Goal: Task Accomplishment & Management: Manage account settings

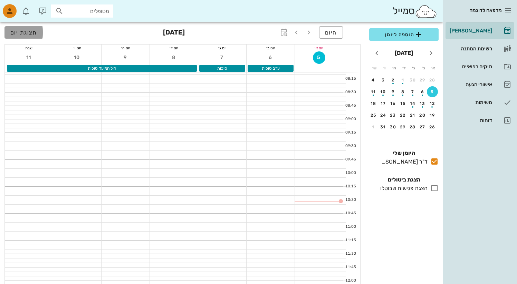
click at [35, 34] on span "תצוגת יום" at bounding box center [23, 32] width 27 height 7
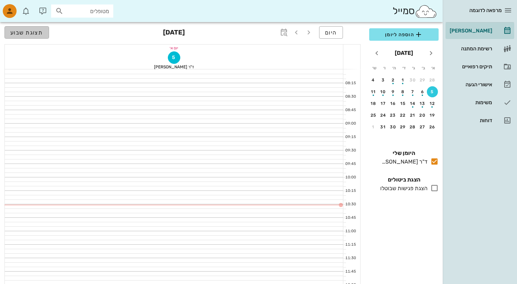
click at [35, 34] on span "תצוגת שבוע" at bounding box center [26, 32] width 33 height 7
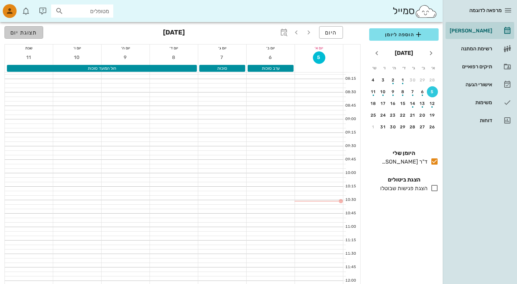
click at [35, 34] on span "תצוגת יום" at bounding box center [23, 32] width 27 height 7
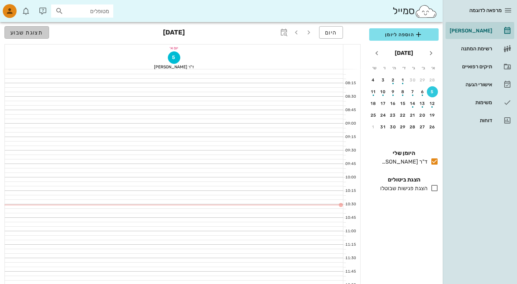
click at [35, 34] on span "תצוגת שבוע" at bounding box center [26, 32] width 33 height 7
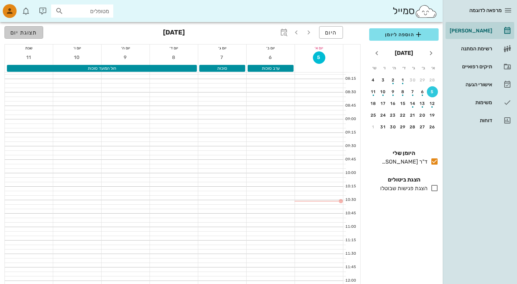
click at [25, 36] on button "תצוגת יום" at bounding box center [23, 32] width 39 height 12
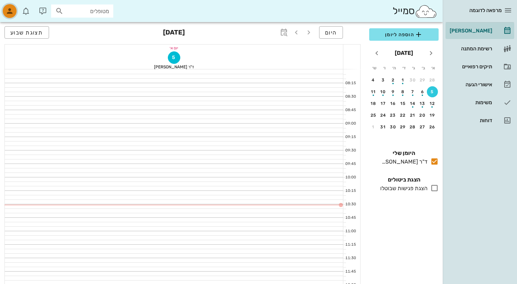
click at [13, 14] on icon "button" at bounding box center [10, 11] width 8 height 8
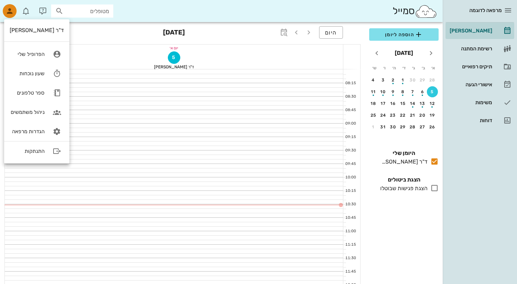
click at [69, 10] on input "מטופלים" at bounding box center [87, 11] width 44 height 9
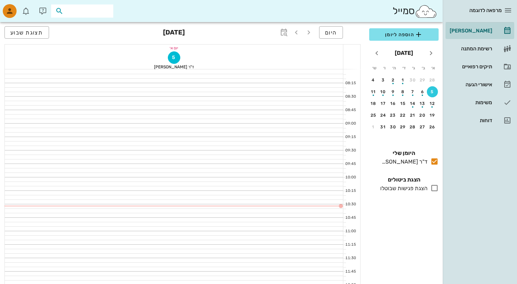
click at [437, 190] on icon at bounding box center [435, 188] width 8 height 8
click at [499, 10] on span "מרפאה לדוגמה" at bounding box center [486, 10] width 32 height 6
click at [511, 11] on icon "button" at bounding box center [508, 10] width 8 height 8
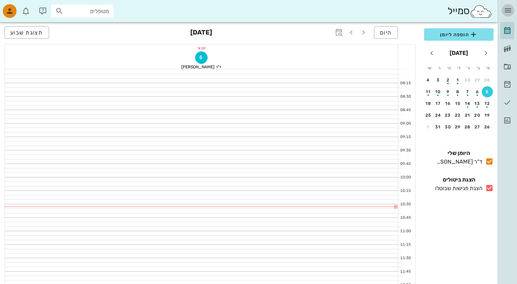
click at [511, 11] on icon "button" at bounding box center [508, 10] width 8 height 8
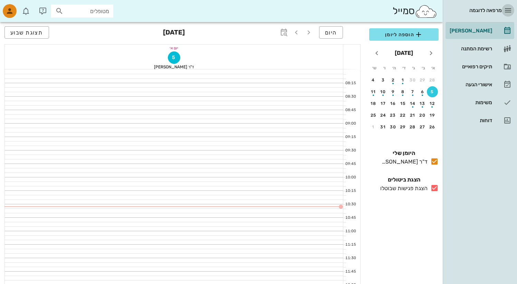
click at [511, 11] on icon "button" at bounding box center [508, 10] width 8 height 8
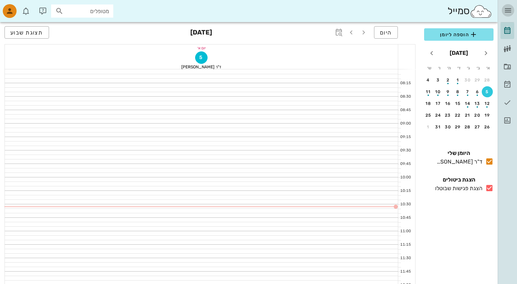
click at [511, 11] on icon "button" at bounding box center [508, 10] width 8 height 8
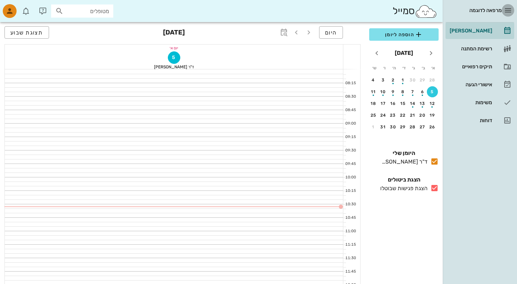
click at [511, 11] on icon "button" at bounding box center [508, 10] width 8 height 8
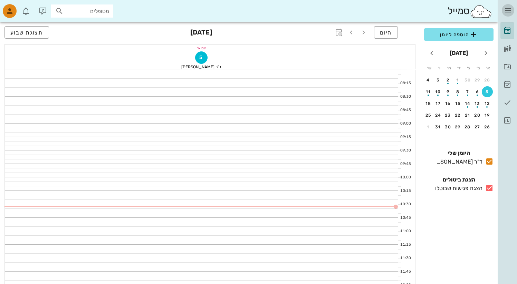
click at [511, 11] on icon "button" at bounding box center [508, 10] width 8 height 8
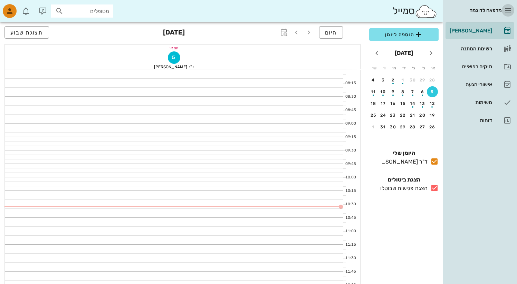
click at [511, 11] on icon "button" at bounding box center [508, 10] width 8 height 8
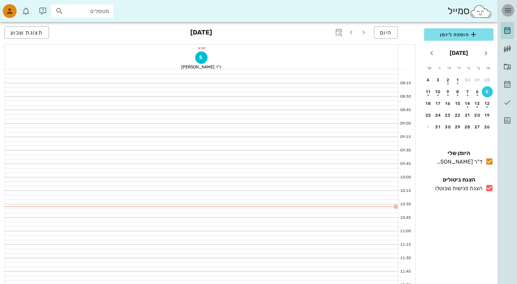
click at [511, 11] on icon "button" at bounding box center [508, 10] width 8 height 8
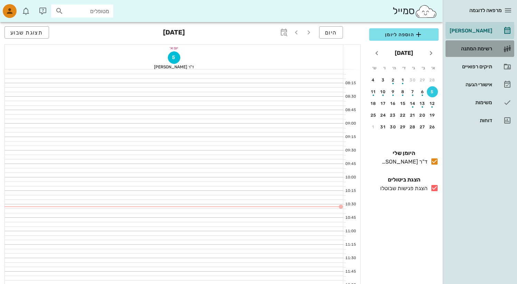
click at [494, 49] on link "רשימת המתנה" at bounding box center [480, 48] width 69 height 17
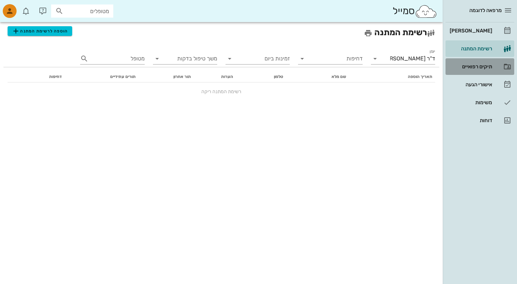
click at [492, 68] on div "תיקים רפואיים" at bounding box center [471, 67] width 44 height 6
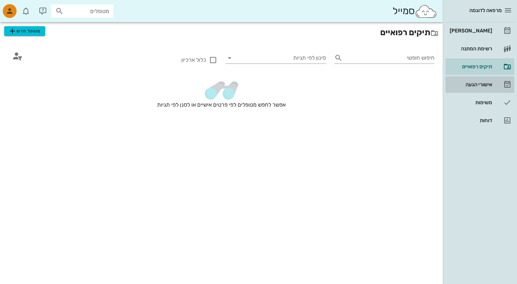
click at [494, 86] on link "אישורי הגעה" at bounding box center [480, 84] width 69 height 17
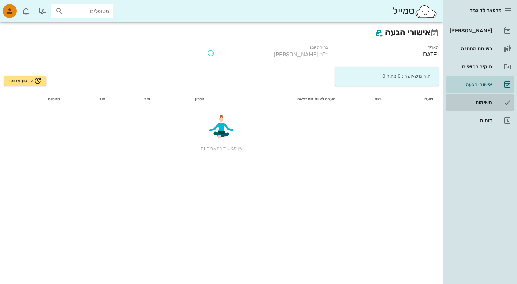
click at [492, 99] on div "משימות" at bounding box center [471, 102] width 44 height 11
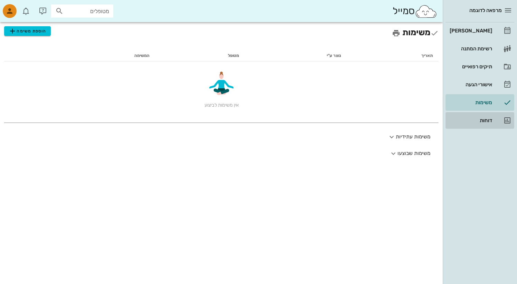
click at [491, 122] on div "דוחות" at bounding box center [471, 121] width 44 height 6
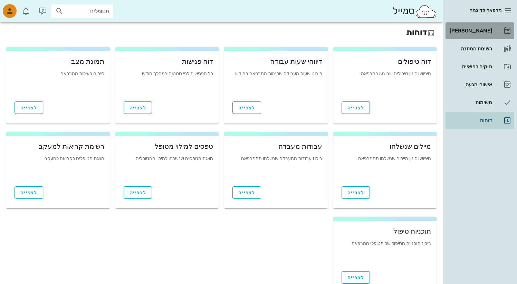
click at [487, 27] on div "[PERSON_NAME]" at bounding box center [471, 30] width 44 height 11
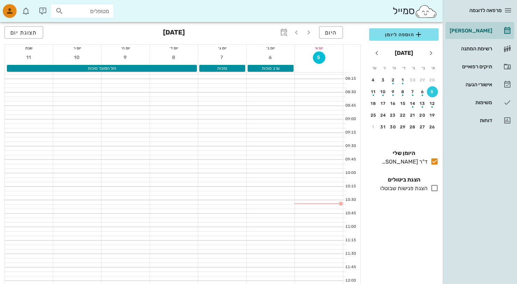
drag, startPoint x: 282, startPoint y: 100, endPoint x: 276, endPoint y: 155, distance: 55.3
click at [269, 136] on div at bounding box center [271, 135] width 48 height 4
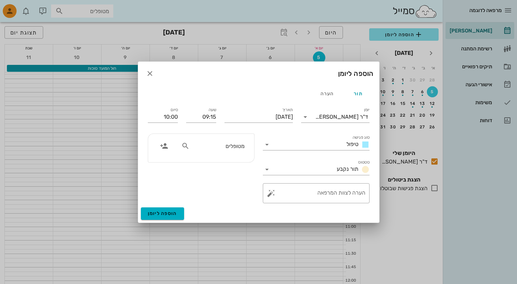
click at [149, 74] on icon "button" at bounding box center [150, 73] width 8 height 8
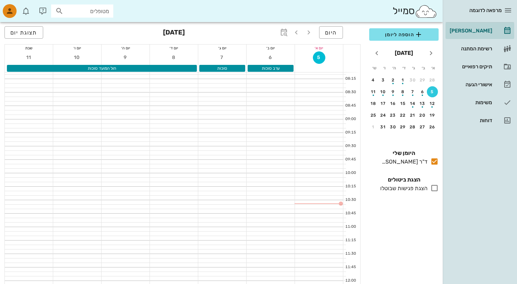
click at [181, 125] on div at bounding box center [174, 126] width 48 height 4
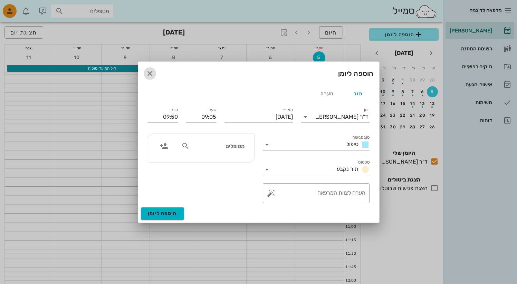
click at [148, 74] on icon "button" at bounding box center [150, 73] width 8 height 8
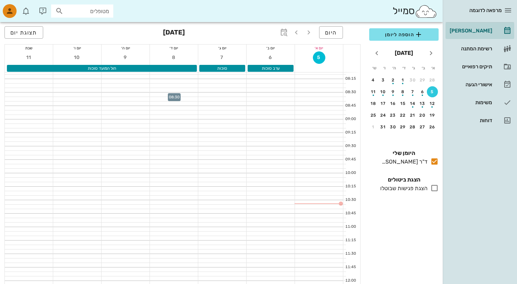
click at [167, 94] on div at bounding box center [174, 95] width 48 height 4
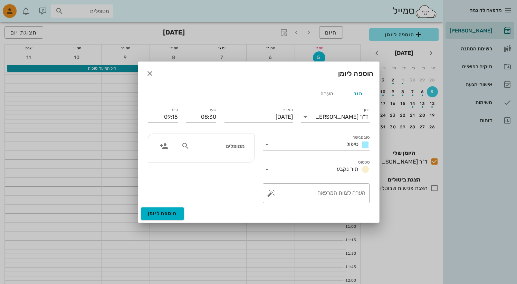
click at [277, 171] on input "סטטוס" at bounding box center [304, 169] width 62 height 11
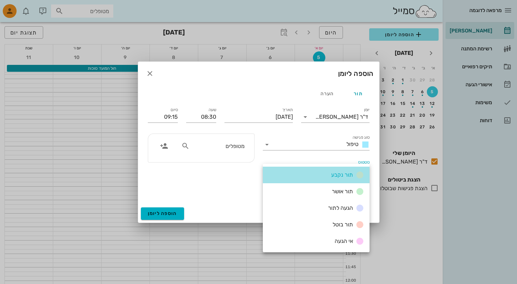
click at [277, 171] on div "תור נקבע" at bounding box center [316, 175] width 107 height 17
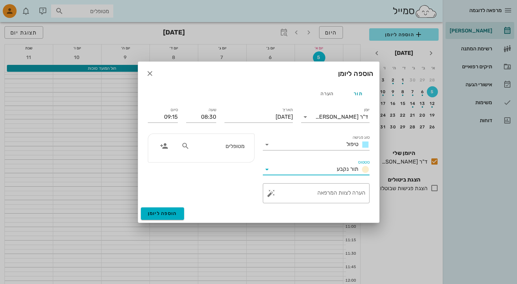
click at [269, 172] on icon at bounding box center [267, 170] width 8 height 8
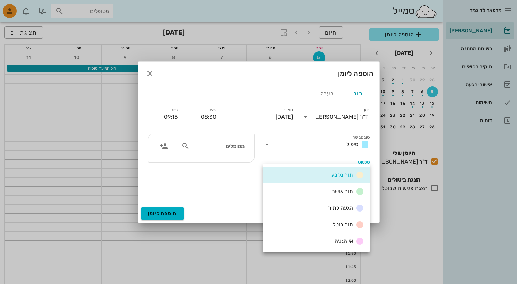
click at [228, 200] on div "מטופלים" at bounding box center [201, 169] width 115 height 78
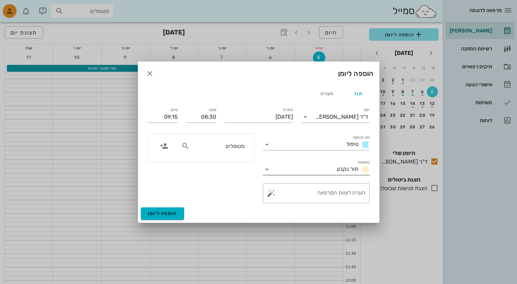
click at [278, 171] on input "סטטוס" at bounding box center [304, 169] width 62 height 11
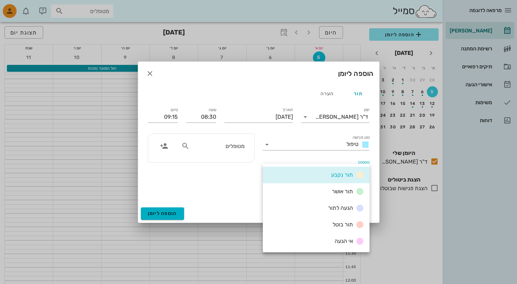
click at [278, 171] on div "תור נקבע" at bounding box center [316, 175] width 107 height 17
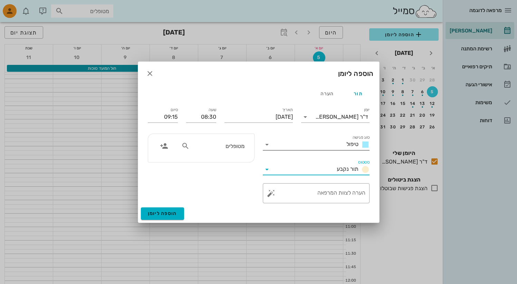
click at [279, 140] on input "סוג פגישה" at bounding box center [308, 144] width 71 height 11
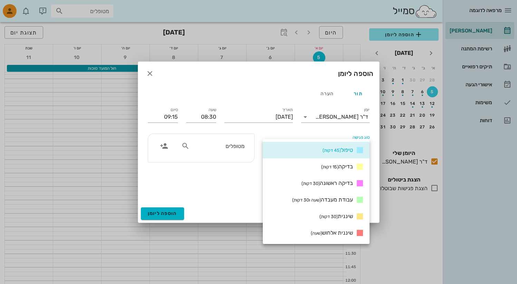
click at [216, 210] on div "הוספה ליומן" at bounding box center [258, 215] width 241 height 15
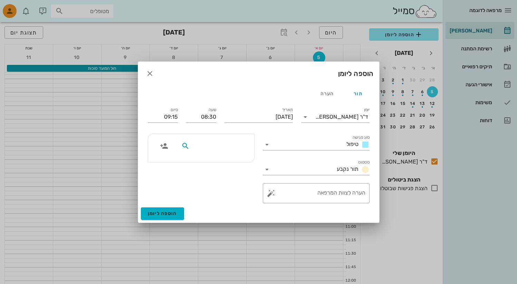
click at [225, 148] on input "text" at bounding box center [217, 146] width 53 height 9
click at [246, 190] on div at bounding box center [201, 169] width 115 height 78
click at [164, 148] on icon "button" at bounding box center [164, 146] width 8 height 8
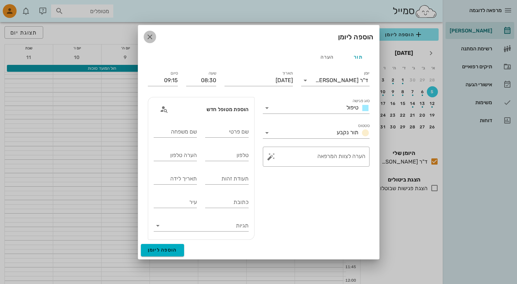
click at [153, 39] on icon "button" at bounding box center [150, 37] width 8 height 8
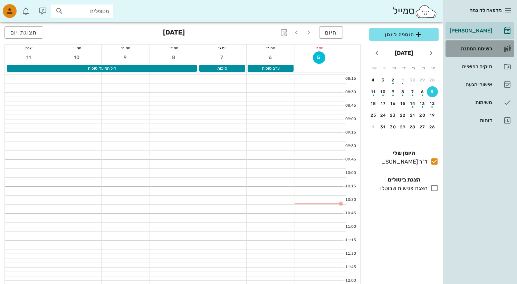
click at [492, 45] on div "רשימת המתנה" at bounding box center [471, 48] width 44 height 11
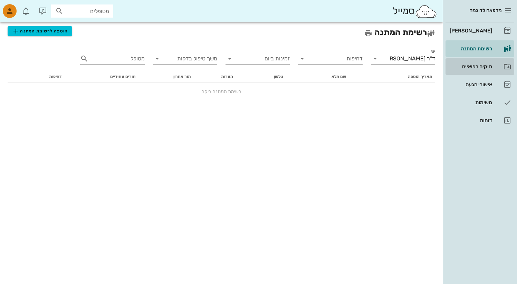
click at [486, 67] on div "תיקים רפואיים" at bounding box center [471, 67] width 44 height 6
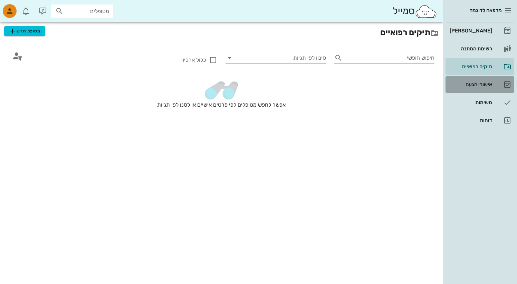
click at [487, 87] on div "אישורי הגעה" at bounding box center [471, 85] width 44 height 6
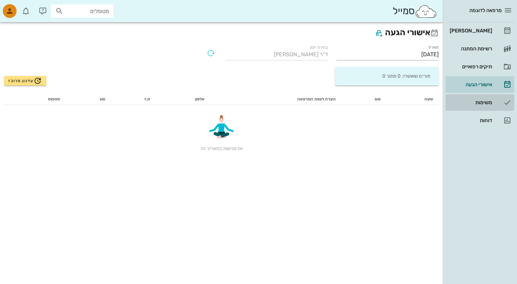
click at [490, 98] on div "משימות" at bounding box center [471, 102] width 44 height 11
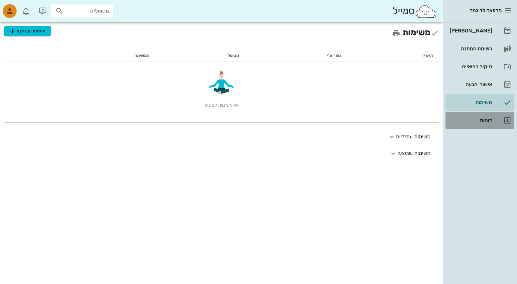
click at [488, 122] on div "דוחות" at bounding box center [471, 121] width 44 height 6
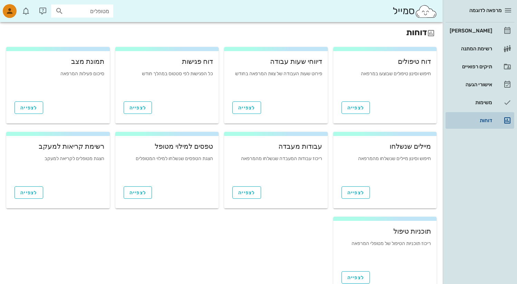
scroll to position [1, 0]
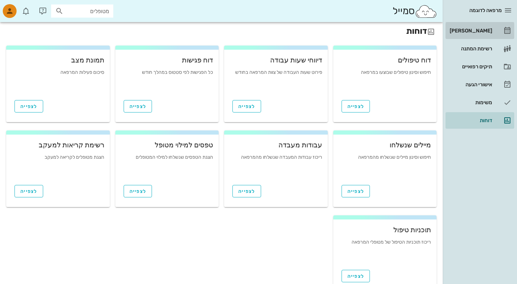
click at [485, 25] on div "[PERSON_NAME]" at bounding box center [471, 30] width 44 height 11
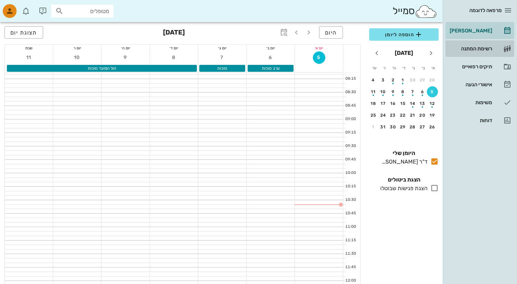
click at [497, 49] on link "רשימת המתנה" at bounding box center [480, 48] width 69 height 17
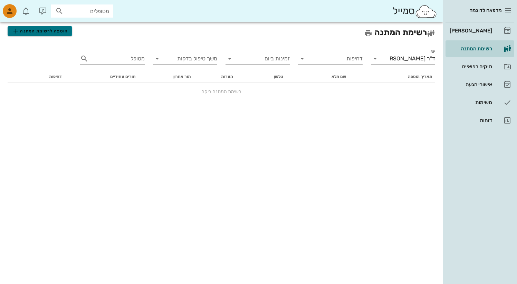
click at [50, 33] on span "הוספה לרשימת המתנה" at bounding box center [40, 31] width 56 height 8
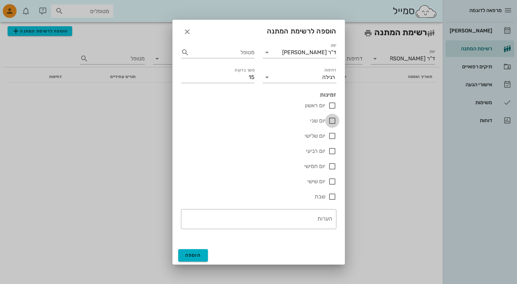
click at [328, 121] on div at bounding box center [333, 121] width 12 height 12
checkbox input "true"
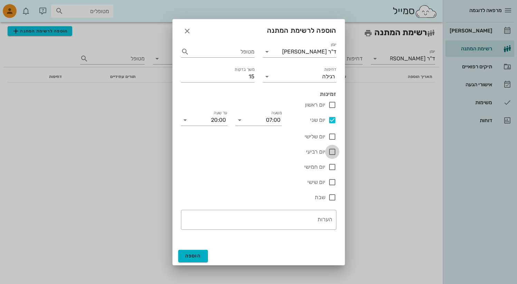
click at [332, 156] on div at bounding box center [333, 152] width 12 height 12
checkbox input "true"
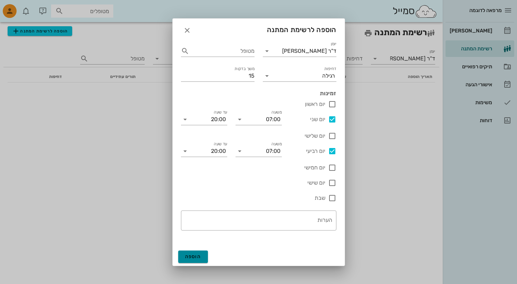
click at [201, 261] on button "הוספה" at bounding box center [193, 257] width 30 height 12
click at [195, 256] on span "הוספה" at bounding box center [193, 257] width 16 height 6
click at [215, 53] on input "מטופל" at bounding box center [223, 51] width 64 height 11
type input "g"
click at [223, 69] on div "לא נמצאו מטופלים" at bounding box center [218, 68] width 63 height 7
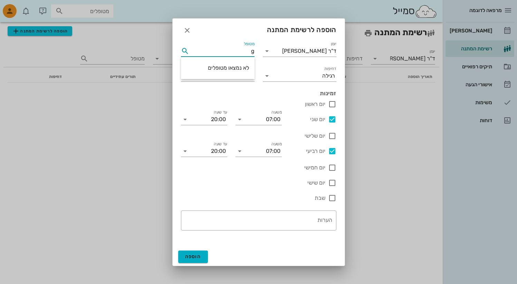
click at [242, 52] on input "g" at bounding box center [223, 51] width 64 height 11
click at [267, 78] on icon at bounding box center [267, 76] width 8 height 8
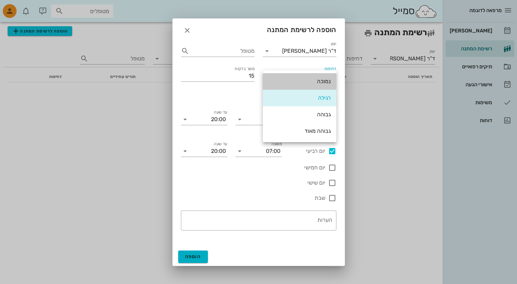
click at [267, 78] on div "נמוכה" at bounding box center [300, 81] width 74 height 17
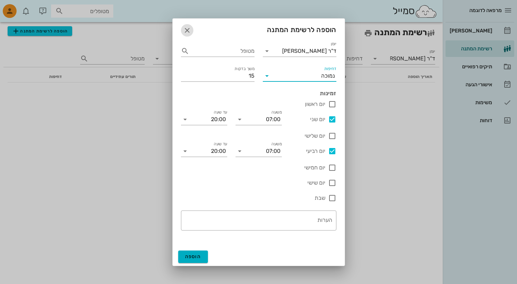
click at [189, 31] on icon "button" at bounding box center [187, 30] width 8 height 8
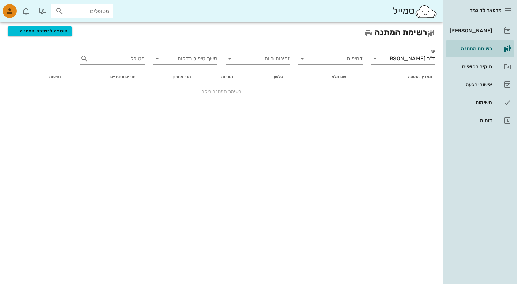
click at [491, 9] on span "מרפאה לדוגמה" at bounding box center [486, 10] width 32 height 6
click at [483, 10] on span "מרפאה לדוגמה" at bounding box center [486, 10] width 32 height 6
click at [494, 10] on span "מרפאה לדוגמה" at bounding box center [486, 10] width 32 height 6
click at [28, 34] on span "הוספה לרשימת המתנה" at bounding box center [40, 31] width 56 height 8
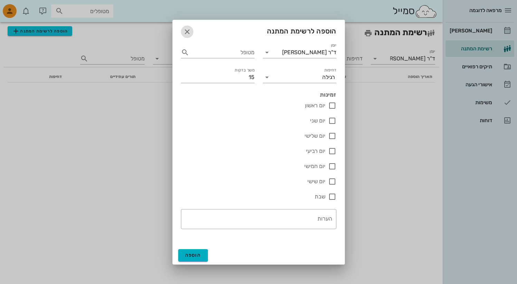
click at [185, 31] on icon "button" at bounding box center [187, 32] width 8 height 8
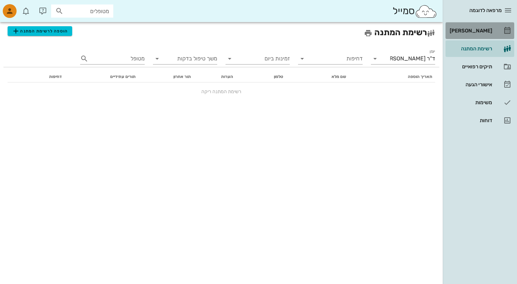
click at [486, 31] on div "[PERSON_NAME]" at bounding box center [471, 31] width 44 height 6
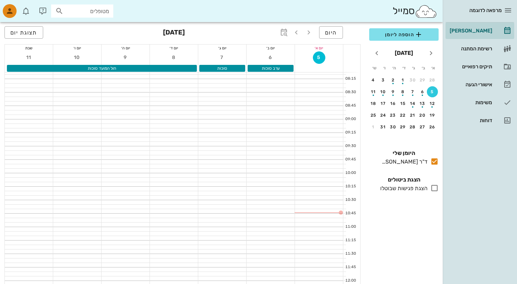
click at [427, 15] on img at bounding box center [426, 11] width 22 height 14
click at [405, 11] on div "סמייל" at bounding box center [415, 11] width 45 height 15
click at [423, 11] on img at bounding box center [426, 11] width 22 height 14
click at [397, 11] on div "סמייל" at bounding box center [415, 11] width 45 height 15
click at [487, 10] on span "מרפאה לדוגמה" at bounding box center [486, 10] width 32 height 6
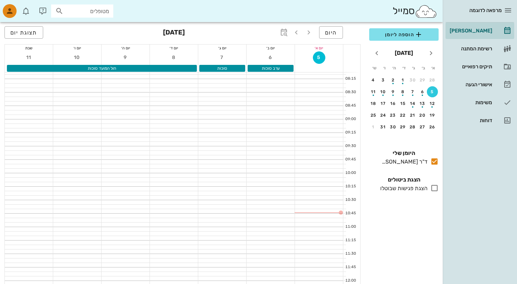
click at [483, 9] on span "מרפאה לדוגמה" at bounding box center [486, 10] width 32 height 6
drag, startPoint x: 482, startPoint y: 9, endPoint x: 497, endPoint y: 8, distance: 15.3
click at [483, 9] on span "מרפאה לדוגמה" at bounding box center [486, 10] width 32 height 6
click at [497, 8] on span "מרפאה לדוגמה" at bounding box center [486, 10] width 32 height 6
click at [512, 7] on icon "button" at bounding box center [508, 10] width 8 height 8
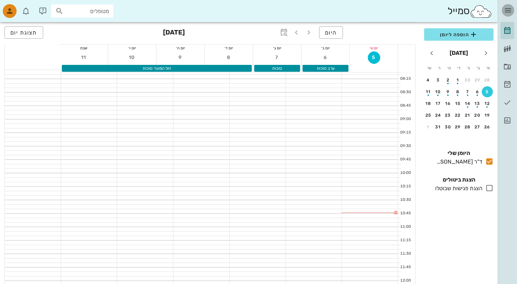
click at [509, 8] on icon "button" at bounding box center [508, 10] width 8 height 8
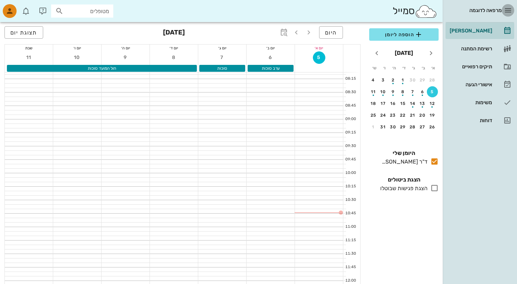
click at [508, 8] on icon "button" at bounding box center [508, 10] width 8 height 8
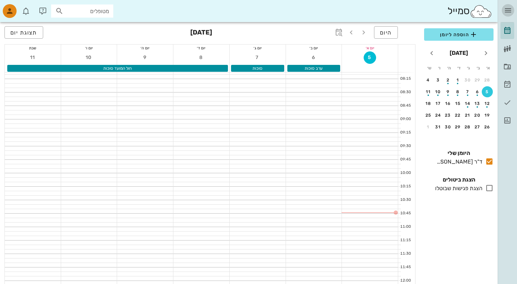
click at [508, 8] on icon "button" at bounding box center [508, 10] width 8 height 8
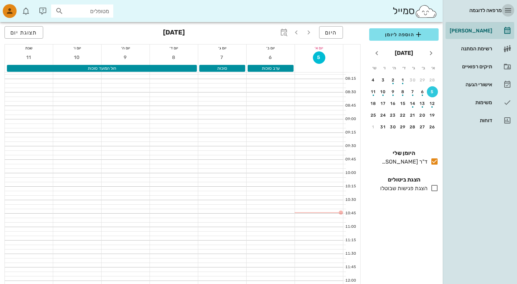
click at [508, 8] on icon "button" at bounding box center [508, 10] width 8 height 8
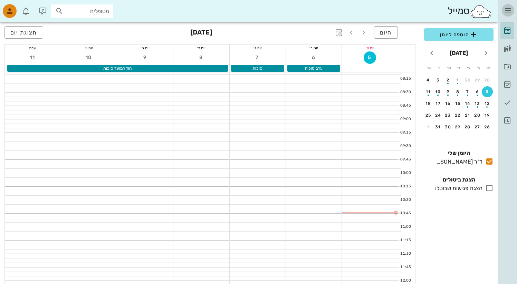
click at [508, 8] on icon "button" at bounding box center [508, 10] width 8 height 8
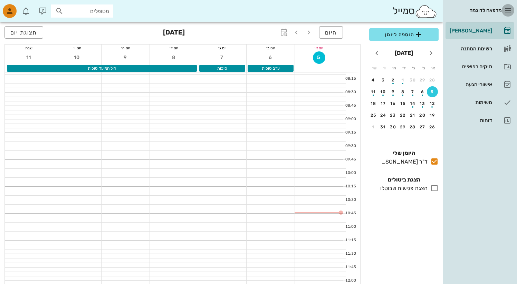
click at [505, 12] on icon "button" at bounding box center [508, 10] width 8 height 8
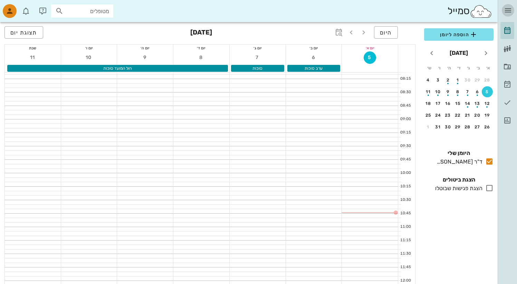
click at [512, 7] on icon "button" at bounding box center [508, 10] width 8 height 8
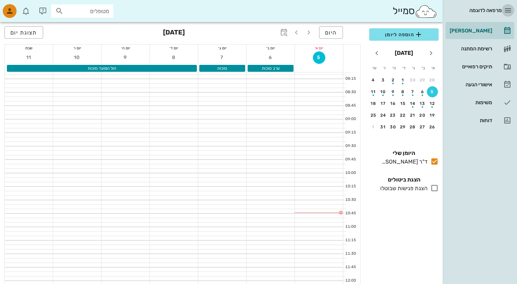
click at [513, 8] on span "button" at bounding box center [508, 10] width 12 height 8
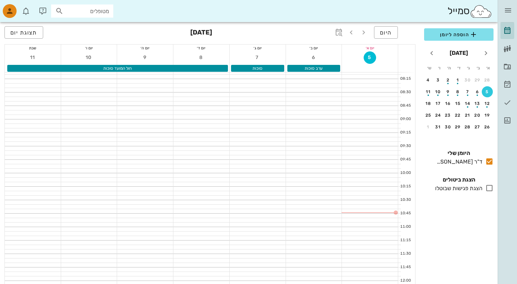
click at [472, 11] on img at bounding box center [481, 11] width 22 height 14
click at [509, 28] on icon at bounding box center [508, 31] width 8 height 8
click at [511, 11] on icon "button" at bounding box center [508, 10] width 8 height 8
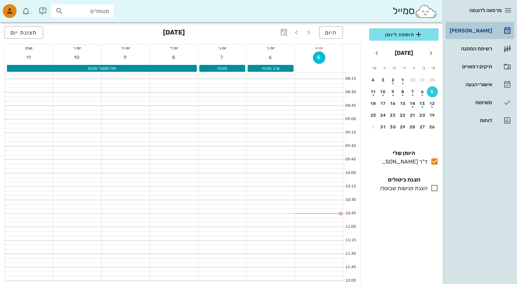
click at [495, 32] on link "[PERSON_NAME]" at bounding box center [480, 30] width 69 height 17
click at [489, 48] on div "רשימת המתנה" at bounding box center [471, 49] width 44 height 6
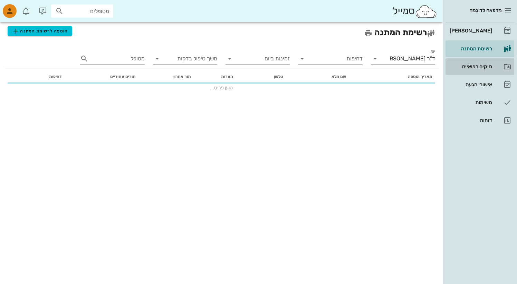
click at [486, 71] on div "תיקים רפואיים" at bounding box center [471, 66] width 44 height 11
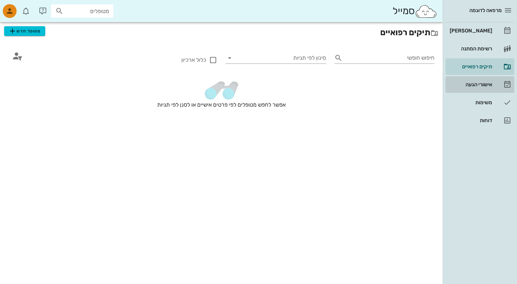
click at [486, 85] on div "אישורי הגעה" at bounding box center [471, 85] width 44 height 6
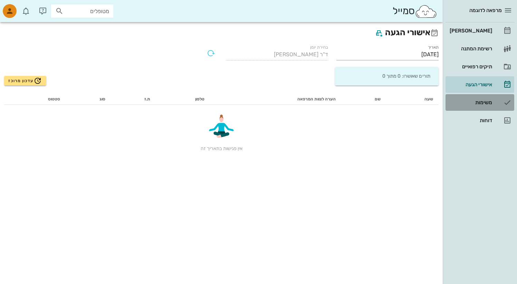
click at [484, 101] on div "משימות" at bounding box center [471, 103] width 44 height 6
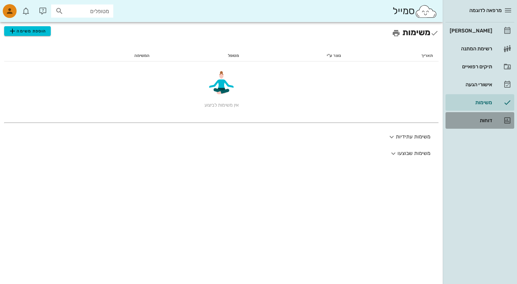
click at [482, 121] on div "דוחות" at bounding box center [471, 121] width 44 height 6
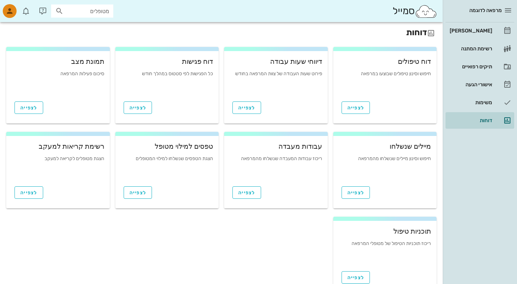
click at [466, 10] on div "מרפאה לדוגמה" at bounding box center [474, 11] width 56 height 6
click at [478, 9] on span "מרפאה לדוגמה" at bounding box center [486, 10] width 32 height 6
click at [430, 11] on img at bounding box center [426, 11] width 22 height 14
click at [429, 11] on img at bounding box center [426, 11] width 22 height 14
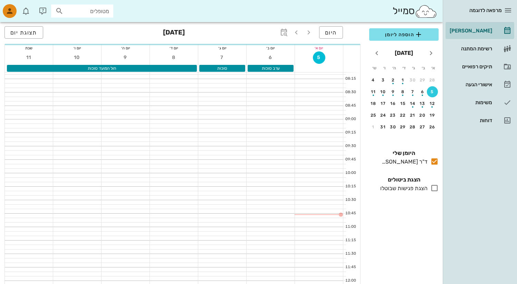
click at [399, 9] on div "סמייל" at bounding box center [415, 11] width 45 height 15
click at [428, 10] on img at bounding box center [426, 11] width 22 height 14
click at [402, 10] on div "סמייל" at bounding box center [415, 11] width 45 height 15
click at [428, 10] on img at bounding box center [426, 11] width 22 height 14
click at [473, 9] on span "מרפאה לדוגמה" at bounding box center [486, 10] width 32 height 6
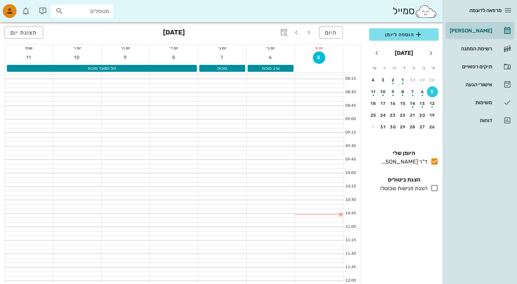
click at [411, 12] on div "סמייל" at bounding box center [415, 11] width 45 height 15
click at [514, 10] on span "button" at bounding box center [508, 10] width 12 height 8
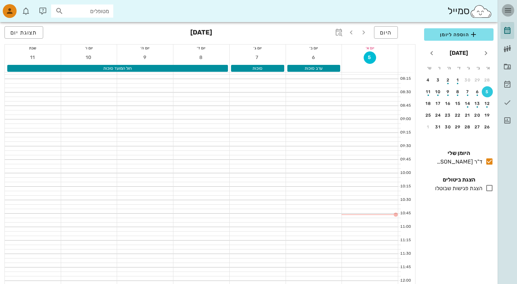
click at [512, 10] on icon "button" at bounding box center [508, 10] width 8 height 8
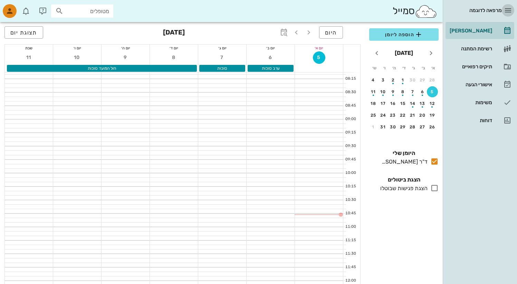
click at [512, 10] on icon "button" at bounding box center [508, 10] width 8 height 8
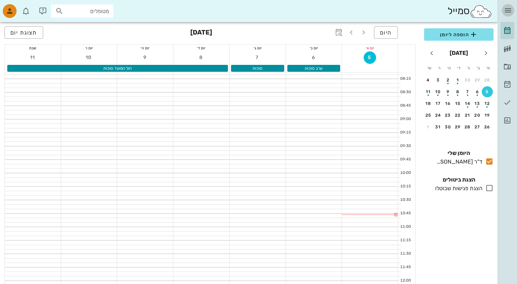
click at [512, 10] on icon "button" at bounding box center [508, 10] width 8 height 8
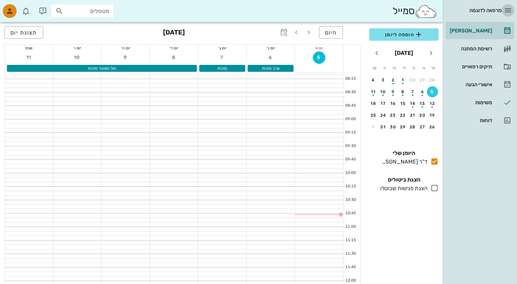
click at [512, 10] on icon "button" at bounding box center [508, 10] width 8 height 8
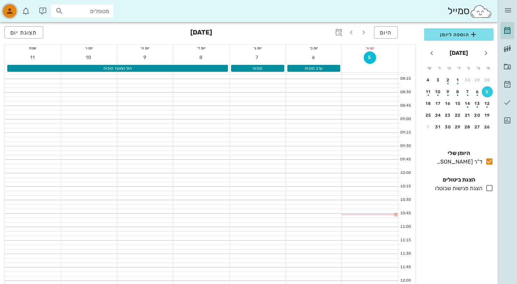
click at [16, 12] on div "button" at bounding box center [10, 11] width 14 height 14
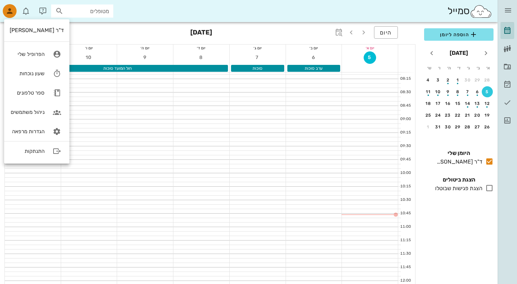
click at [342, 14] on div "סמייל מטופלים" at bounding box center [249, 11] width 498 height 22
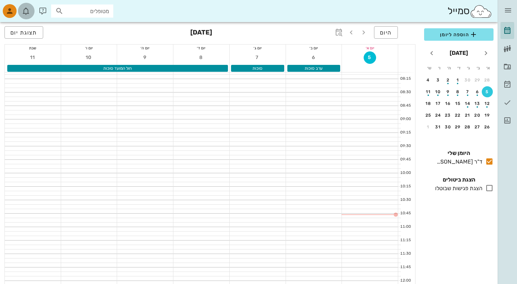
click at [26, 11] on icon "button" at bounding box center [26, 11] width 8 height 8
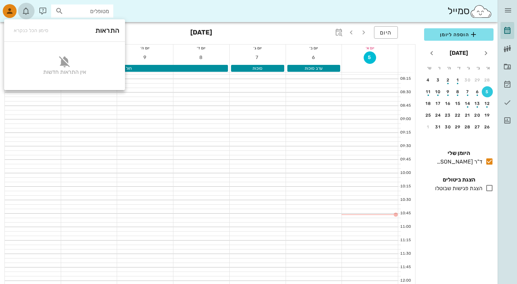
click at [26, 11] on icon "button" at bounding box center [26, 11] width 8 height 8
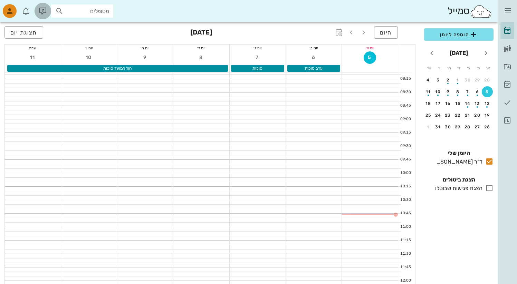
click at [39, 9] on icon "button" at bounding box center [43, 11] width 8 height 8
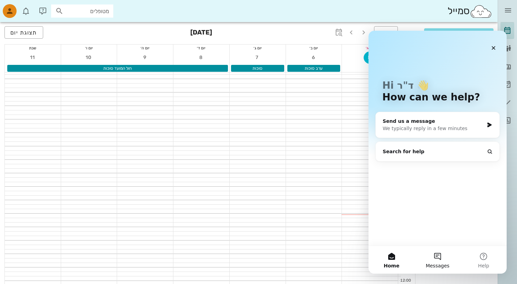
click at [443, 253] on button "Messages" at bounding box center [438, 260] width 46 height 28
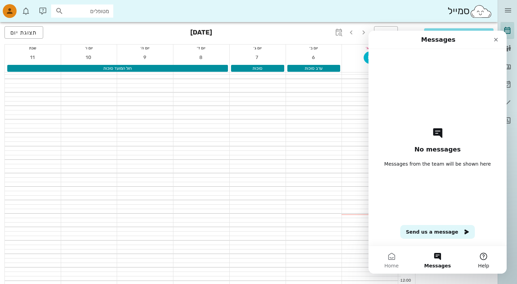
click at [485, 257] on button "Help" at bounding box center [484, 260] width 46 height 28
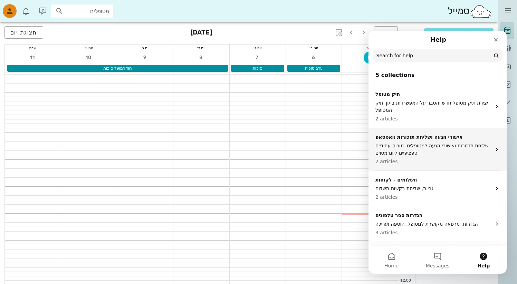
scroll to position [46, 0]
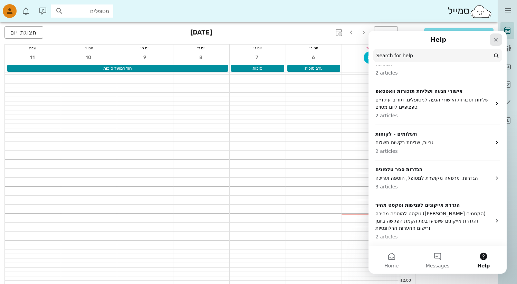
click at [496, 41] on icon "Close" at bounding box center [497, 40] width 6 height 6
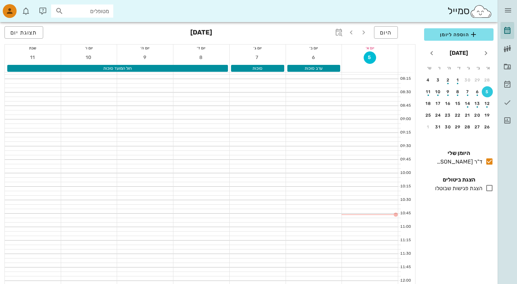
scroll to position [0, 0]
click at [510, 29] on icon at bounding box center [508, 31] width 8 height 8
click at [458, 36] on span "הוספה ליומן" at bounding box center [459, 34] width 58 height 8
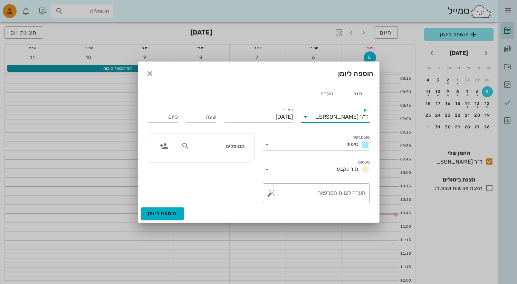
click at [316, 118] on input "יומן" at bounding box center [313, 117] width 4 height 11
click at [281, 138] on div "סוג פגישה טיפול" at bounding box center [316, 142] width 107 height 15
click at [306, 118] on icon at bounding box center [305, 117] width 8 height 8
click at [306, 118] on div "ד"ר [PERSON_NAME]" at bounding box center [335, 122] width 68 height 17
click at [272, 144] on div at bounding box center [268, 145] width 10 height 8
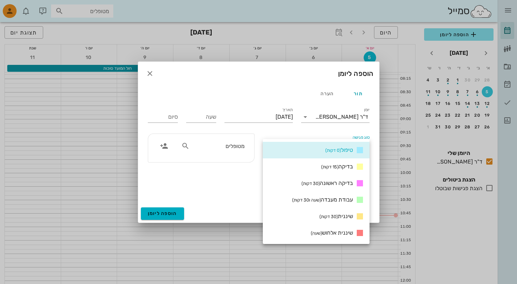
click at [211, 193] on div "מטופלים" at bounding box center [201, 169] width 115 height 78
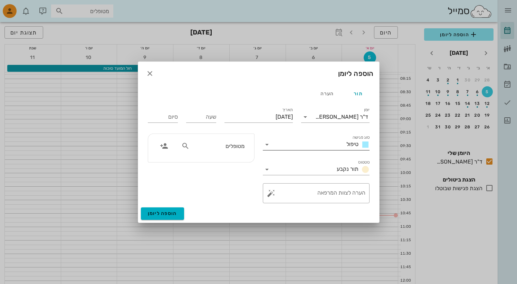
click at [268, 142] on icon at bounding box center [267, 145] width 8 height 8
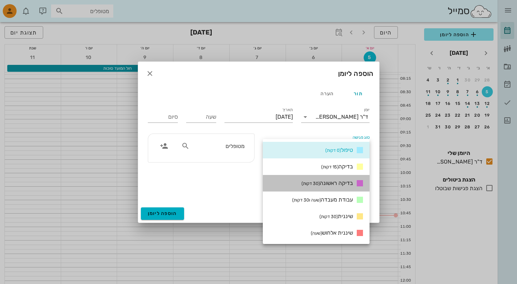
click at [334, 182] on span "בדיקה ראשונה (30 דקות)" at bounding box center [328, 183] width 52 height 7
type input "00:30"
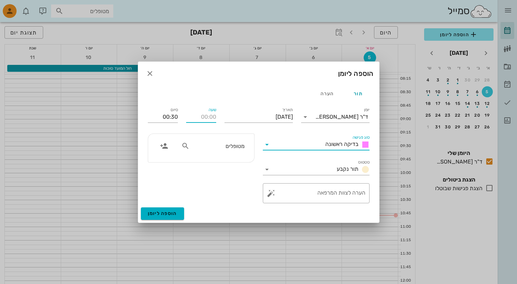
click at [204, 115] on input "שעה" at bounding box center [201, 117] width 30 height 11
type input "09:30"
click at [159, 116] on input "00:30" at bounding box center [163, 117] width 30 height 11
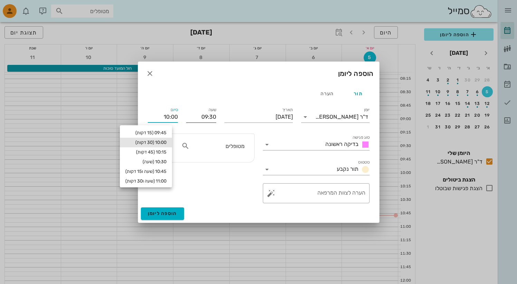
click at [211, 117] on input "09:30" at bounding box center [201, 117] width 30 height 11
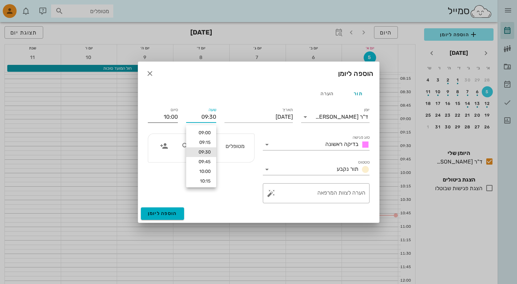
click at [174, 117] on input "10:00" at bounding box center [163, 117] width 30 height 11
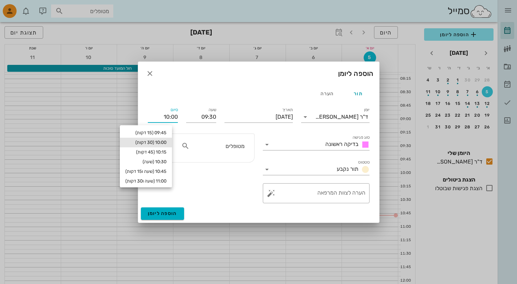
click at [174, 117] on input "10:00" at bounding box center [163, 117] width 30 height 11
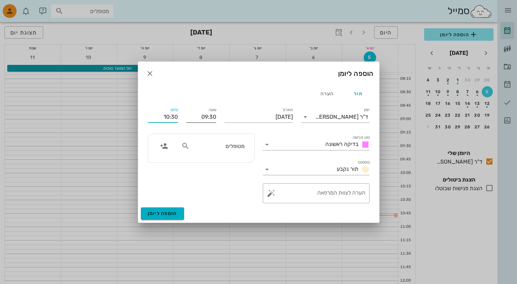
type input "10:30"
click at [200, 117] on input "09:30" at bounding box center [201, 117] width 30 height 11
click at [282, 116] on input "[DATE]" at bounding box center [259, 117] width 68 height 11
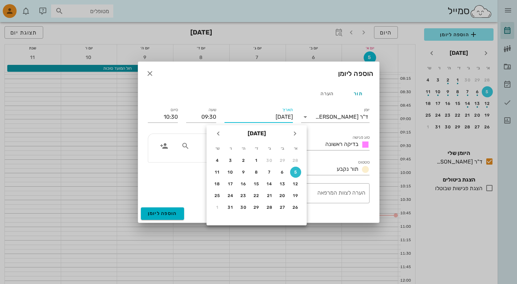
click at [192, 166] on div "מטופלים" at bounding box center [201, 148] width 115 height 37
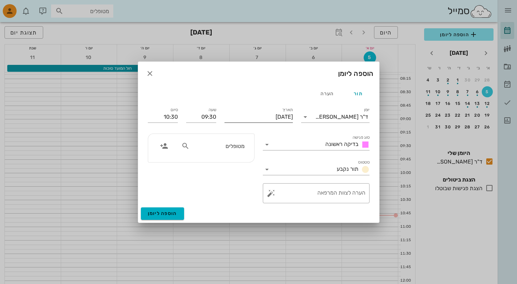
click at [252, 119] on input "[DATE]" at bounding box center [259, 117] width 68 height 11
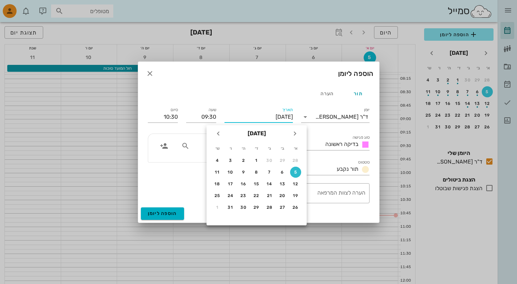
click at [252, 119] on input "[DATE]" at bounding box center [259, 117] width 68 height 11
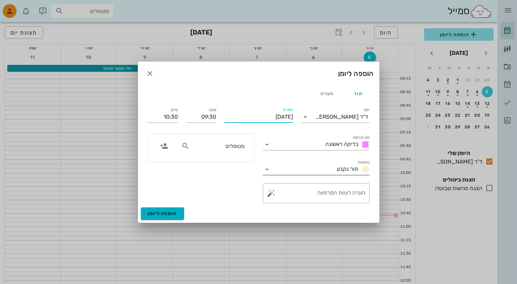
click at [304, 171] on input "סטטוס" at bounding box center [304, 169] width 62 height 11
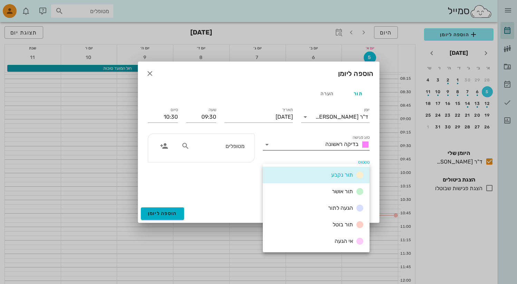
click at [333, 142] on span "בדיקה ראשונה" at bounding box center [342, 144] width 33 height 7
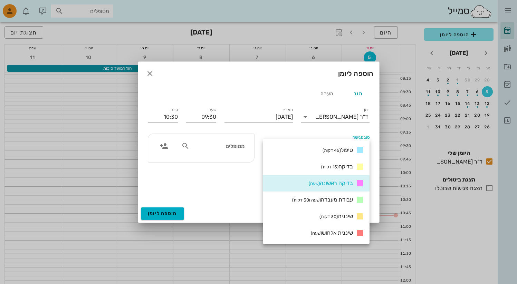
click at [317, 138] on div "סוג פגישה בדיקה ראשונה" at bounding box center [316, 142] width 107 height 15
click at [255, 166] on div "מטופלים" at bounding box center [201, 148] width 115 height 37
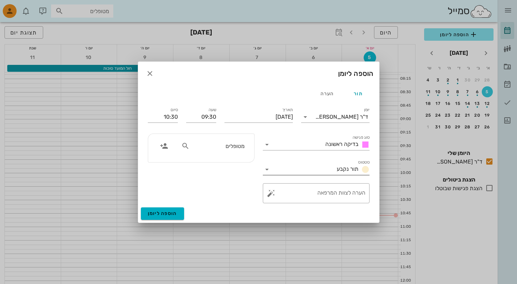
click at [305, 165] on input "סטטוס" at bounding box center [304, 169] width 62 height 11
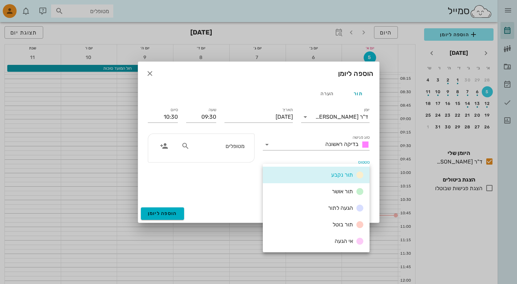
click at [250, 191] on div "מטופלים" at bounding box center [201, 169] width 115 height 78
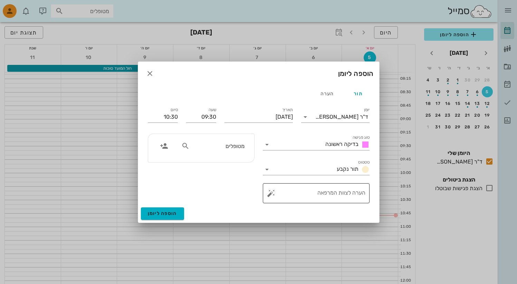
click at [282, 191] on textarea "הערה לצוות המרפאה" at bounding box center [319, 195] width 93 height 17
click at [272, 195] on button "button" at bounding box center [271, 193] width 8 height 8
click at [301, 186] on div "נקבע חצי שנה מראש" at bounding box center [298, 186] width 46 height 18
click at [272, 196] on button "button" at bounding box center [271, 193] width 8 height 8
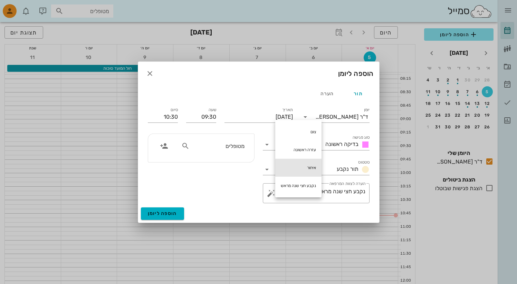
click at [289, 170] on div "איחור" at bounding box center [298, 168] width 46 height 18
type textarea "נקבע חצי שנה מראש איחור"
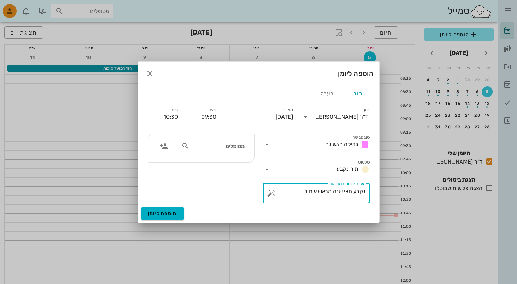
click at [203, 147] on input "מטופלים" at bounding box center [217, 146] width 53 height 9
click at [162, 147] on icon "button" at bounding box center [164, 146] width 8 height 8
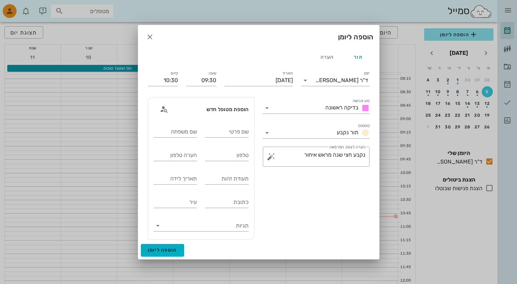
click at [322, 221] on div "סוג פגישה בדיקה ראשונה סטטוס תור נקבע ​ הערה לצוות המרפאה נקבע חצי שנה מראש איח…" at bounding box center [316, 168] width 115 height 151
click at [236, 128] on input "שם פרטי" at bounding box center [227, 132] width 44 height 11
type input "c"
type input "בדיקה"
click at [189, 132] on div "שם משפחה" at bounding box center [176, 132] width 44 height 11
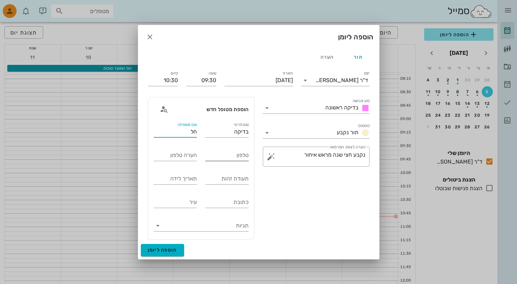
type input "חל"
click at [217, 156] on input "טלפון" at bounding box center [227, 155] width 44 height 11
click at [164, 253] on span "הוספה ליומן" at bounding box center [162, 250] width 29 height 6
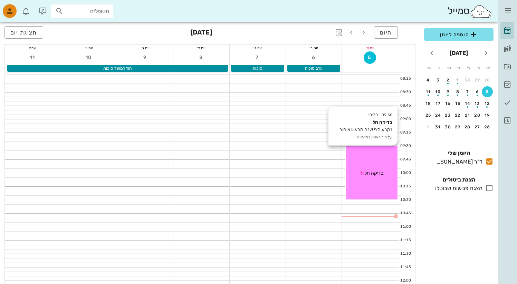
click at [362, 174] on icon at bounding box center [362, 173] width 4 height 4
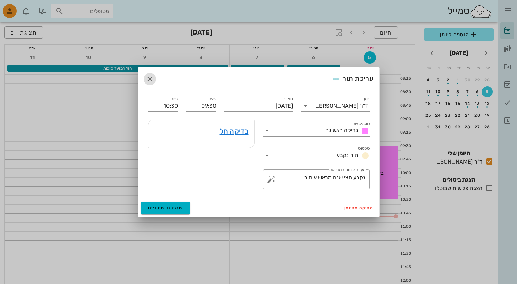
click at [149, 79] on icon "button" at bounding box center [150, 79] width 8 height 8
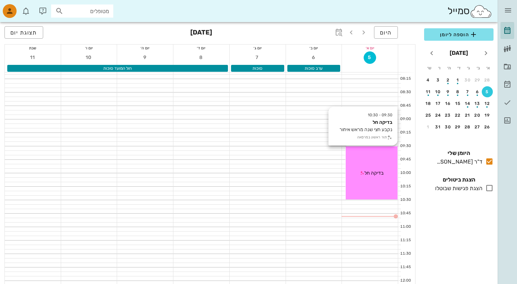
click at [383, 170] on div "בדיקה חל" at bounding box center [372, 173] width 52 height 7
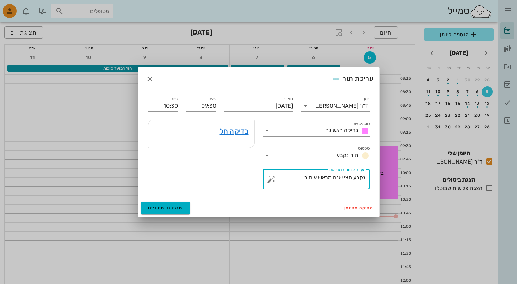
click at [325, 177] on textarea "נקבע חצי שנה מראש איחור" at bounding box center [319, 181] width 93 height 17
click at [270, 177] on button "button" at bounding box center [271, 180] width 8 height 8
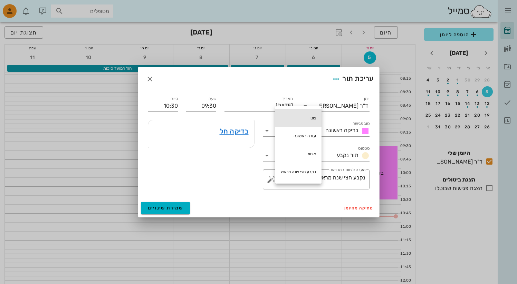
click at [311, 122] on div "צום" at bounding box center [298, 118] width 46 height 18
type textarea "נקבע חצי שנה מר צום אש איחור"
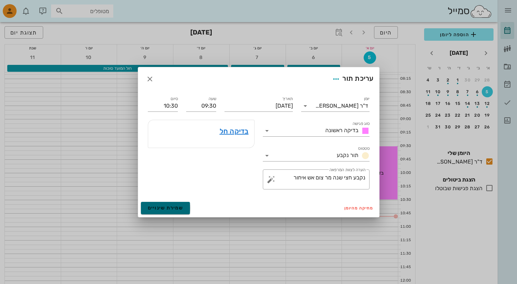
click at [176, 206] on span "שמירת שינויים" at bounding box center [166, 208] width 36 height 6
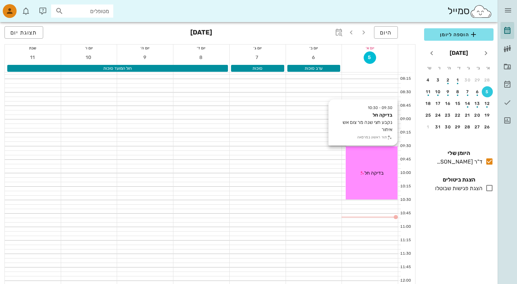
click at [363, 171] on div "בדיקה חל" at bounding box center [372, 173] width 52 height 7
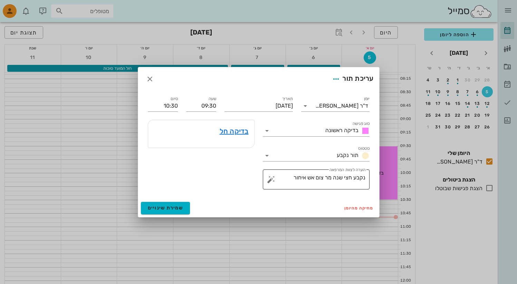
click at [283, 178] on textarea "נקבע חצי שנה מר צום אש איחור" at bounding box center [319, 181] width 93 height 17
click at [273, 178] on button "button" at bounding box center [271, 180] width 8 height 8
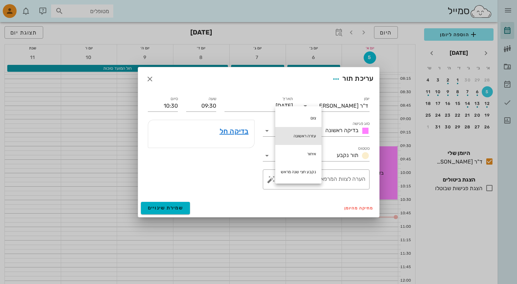
click at [311, 132] on div "עזרה ראשונה" at bounding box center [298, 136] width 46 height 18
type textarea "עזרה ראשונה"
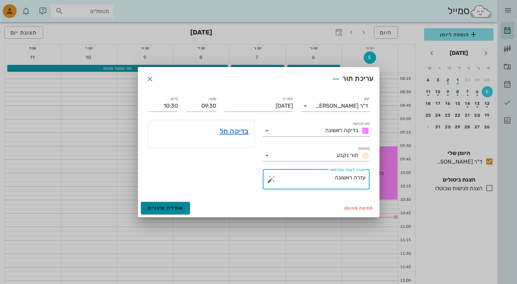
click at [179, 209] on span "שמירת שינויים" at bounding box center [166, 208] width 36 height 6
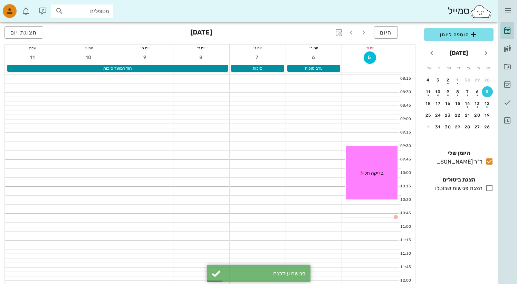
click at [226, 276] on div "פגישה עודכנה" at bounding box center [264, 274] width 81 height 7
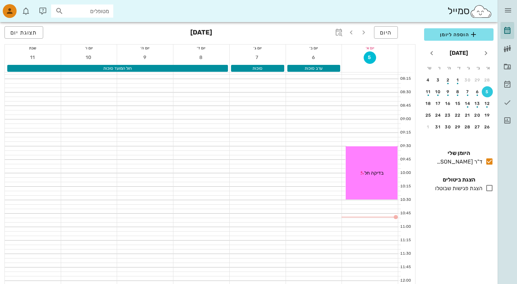
drag, startPoint x: 317, startPoint y: 141, endPoint x: 259, endPoint y: 206, distance: 87.4
click at [312, 162] on div at bounding box center [314, 162] width 56 height 4
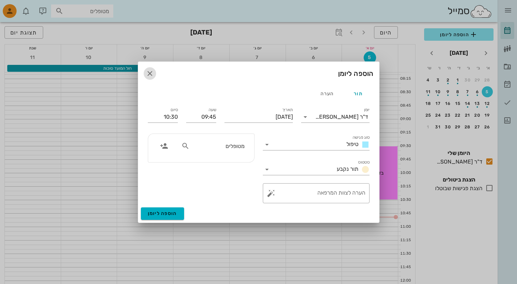
click at [150, 74] on icon "button" at bounding box center [150, 73] width 8 height 8
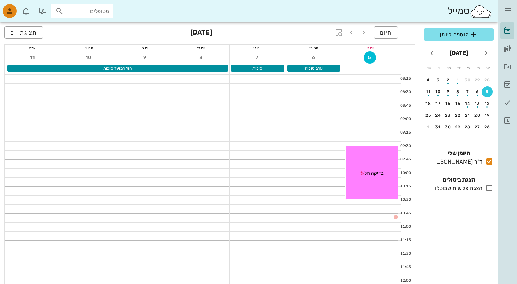
click at [148, 95] on div at bounding box center [145, 95] width 56 height 4
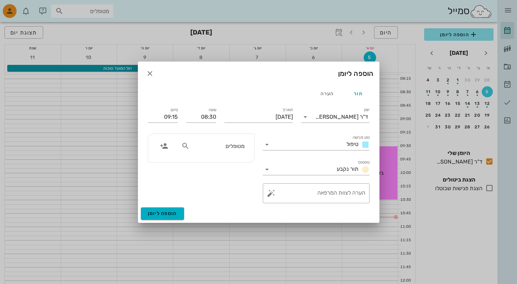
click at [148, 95] on div at bounding box center [258, 142] width 517 height 284
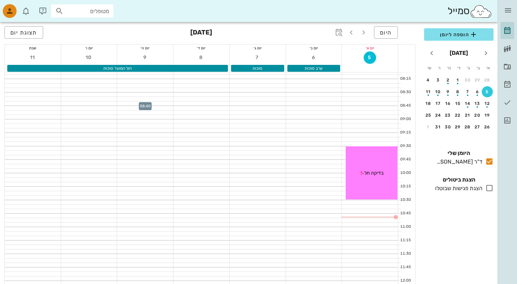
click at [156, 104] on div at bounding box center [145, 104] width 56 height 4
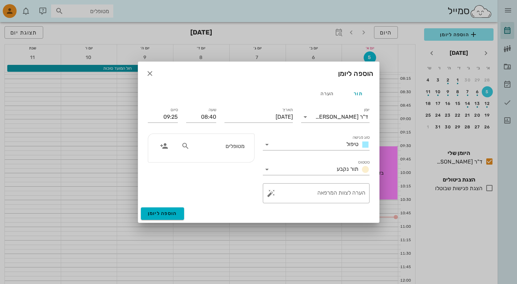
click at [95, 127] on div at bounding box center [258, 142] width 517 height 284
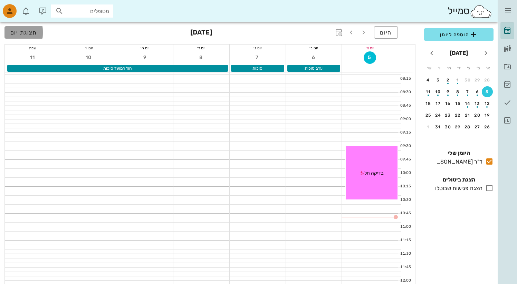
click at [30, 35] on span "תצוגת יום" at bounding box center [23, 32] width 27 height 7
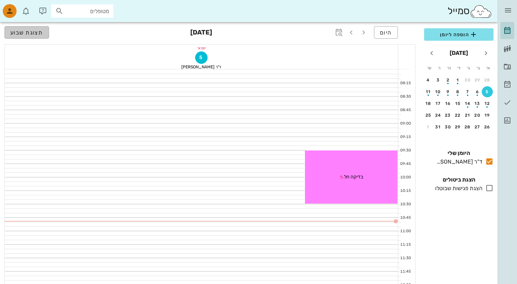
click at [30, 35] on span "תצוגת שבוע" at bounding box center [26, 32] width 33 height 7
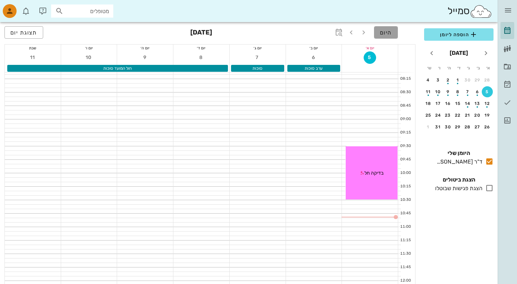
click at [390, 33] on span "היום" at bounding box center [386, 32] width 12 height 7
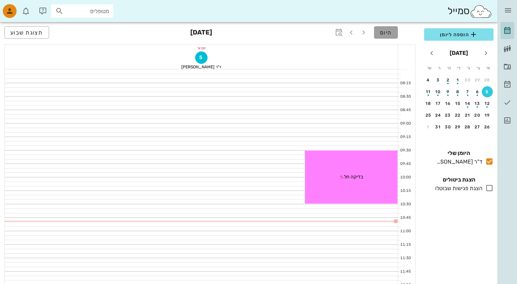
click at [390, 33] on span "היום" at bounding box center [386, 32] width 12 height 7
click at [26, 31] on span "תצוגת שבוע" at bounding box center [26, 32] width 33 height 7
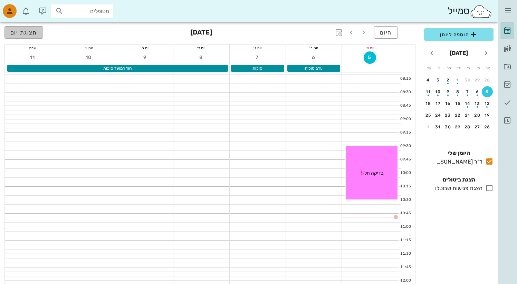
click at [26, 31] on span "תצוגת יום" at bounding box center [23, 32] width 27 height 7
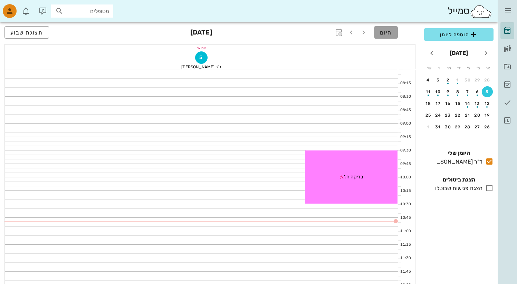
click at [392, 35] on span "היום" at bounding box center [386, 32] width 12 height 7
click at [28, 33] on span "תצוגת שבוע" at bounding box center [26, 32] width 33 height 7
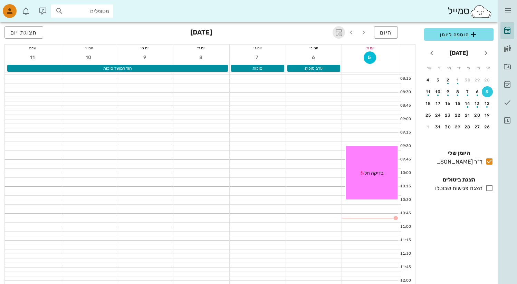
click at [340, 34] on icon "button" at bounding box center [339, 32] width 8 height 8
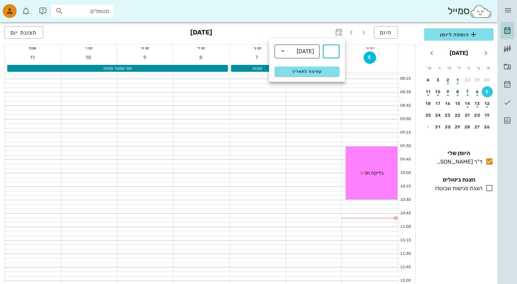
click at [282, 51] on icon at bounding box center [283, 51] width 8 height 8
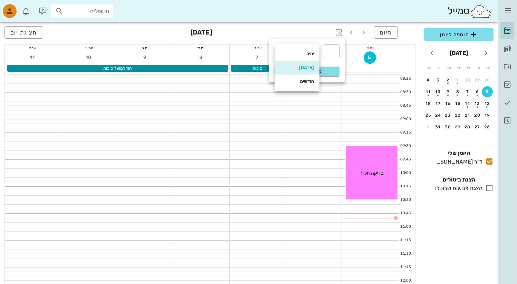
click at [282, 51] on div "ימים" at bounding box center [297, 54] width 34 height 6
click at [331, 53] on input "text" at bounding box center [331, 51] width 8 height 11
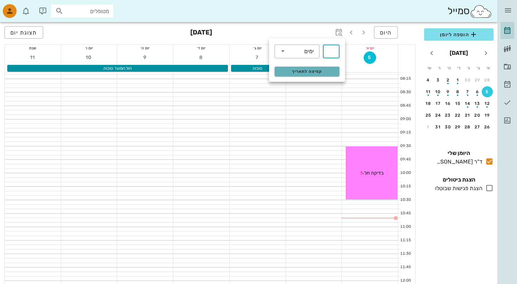
click at [305, 72] on span "קפיצה לתאריך" at bounding box center [307, 71] width 56 height 5
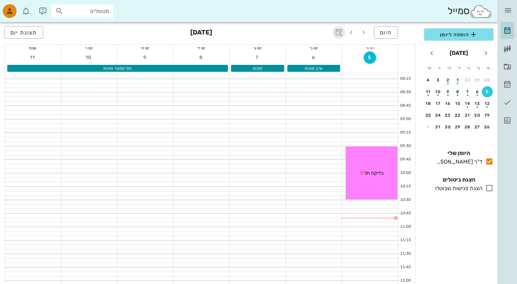
click at [335, 32] on icon "button" at bounding box center [339, 32] width 8 height 8
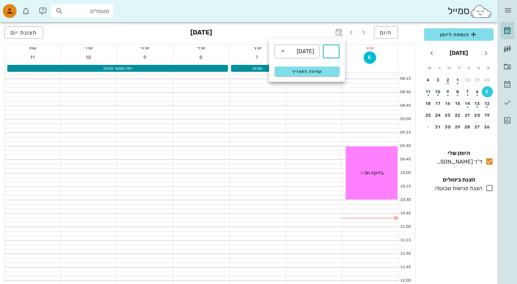
click at [328, 54] on input "text" at bounding box center [331, 51] width 8 height 11
type input "7"
click at [321, 71] on span "קפיצה לתאריך" at bounding box center [307, 71] width 56 height 5
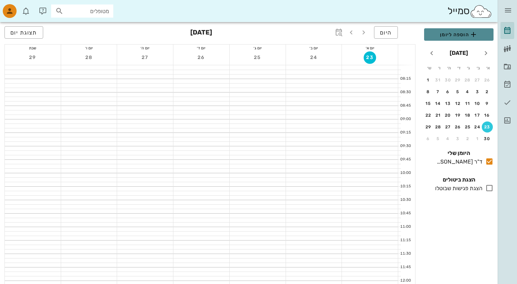
click at [463, 33] on span "הוספה ליומן" at bounding box center [459, 34] width 58 height 8
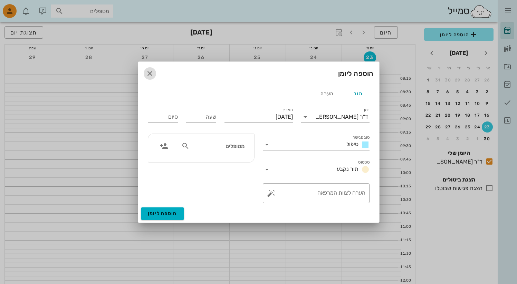
click at [148, 71] on icon "button" at bounding box center [150, 73] width 8 height 8
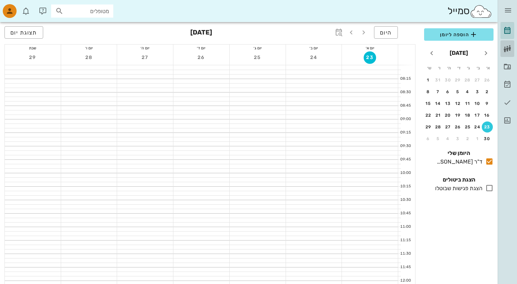
click at [506, 50] on icon at bounding box center [508, 49] width 8 height 8
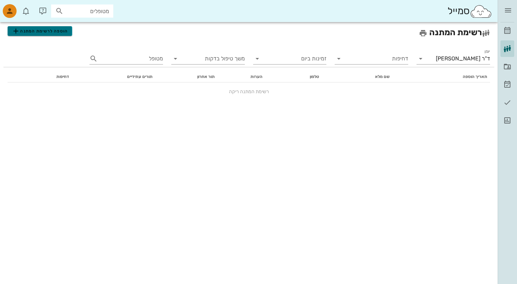
click at [66, 34] on span "הוספה לרשימת המתנה" at bounding box center [40, 31] width 56 height 8
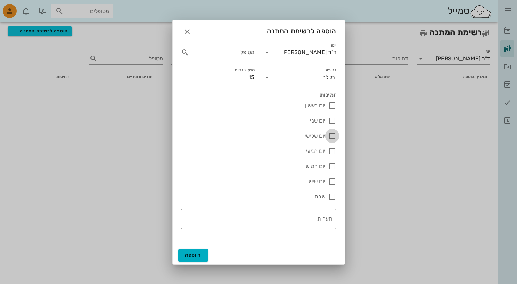
click at [334, 139] on div at bounding box center [333, 136] width 12 height 12
checkbox input "true"
click at [186, 259] on span "הוספה" at bounding box center [193, 256] width 16 height 6
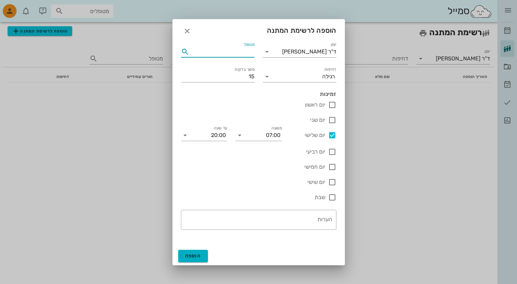
click at [227, 52] on input "מטופל" at bounding box center [223, 51] width 64 height 11
type input "ב"
click at [244, 71] on div "בדיקה חל" at bounding box center [218, 68] width 63 height 7
click at [197, 257] on span "הוספה" at bounding box center [193, 256] width 16 height 6
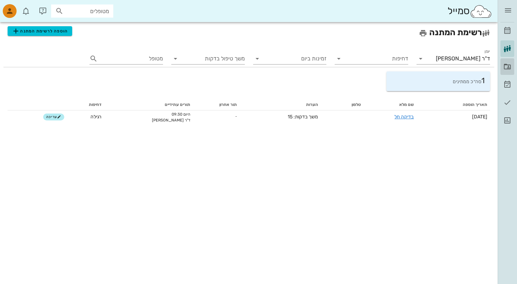
click at [507, 64] on icon at bounding box center [508, 67] width 8 height 8
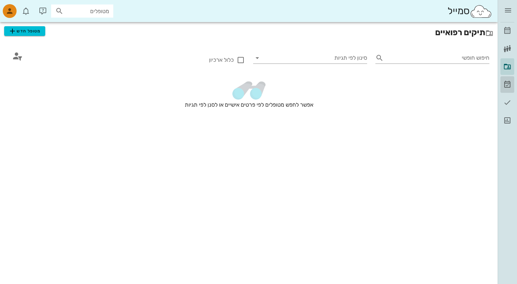
click at [507, 84] on icon at bounding box center [508, 85] width 8 height 8
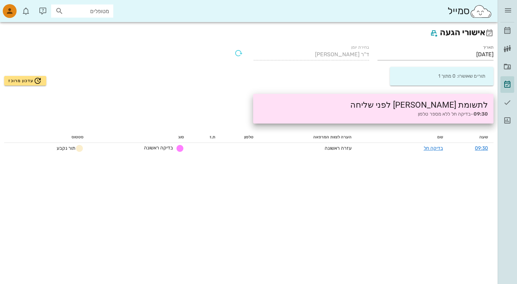
click at [454, 111] on li "09:30 - בדיקה חל ללא מספר טלפון" at bounding box center [378, 115] width 222 height 8
click at [506, 102] on icon at bounding box center [508, 103] width 8 height 8
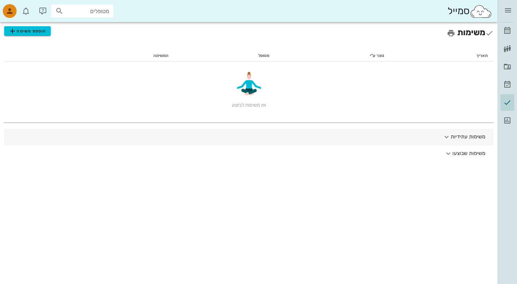
click at [464, 139] on button "משימות עתידיות" at bounding box center [249, 137] width 490 height 17
click at [464, 139] on button "משימות עתידיות" at bounding box center [249, 140] width 490 height 22
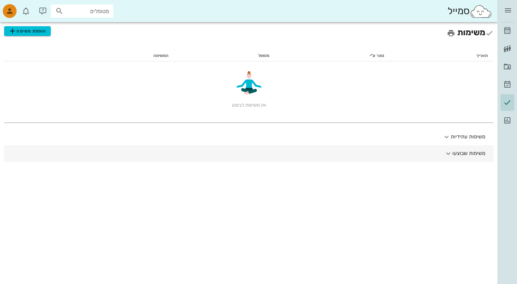
click at [466, 148] on button "משימות שבוצעו" at bounding box center [249, 154] width 490 height 17
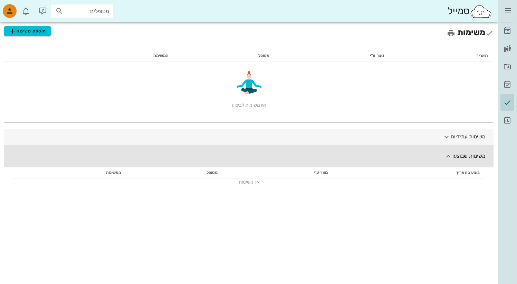
drag, startPoint x: 468, startPoint y: 153, endPoint x: 480, endPoint y: 139, distance: 18.9
click at [468, 154] on button "משימות שבוצעו" at bounding box center [249, 157] width 490 height 22
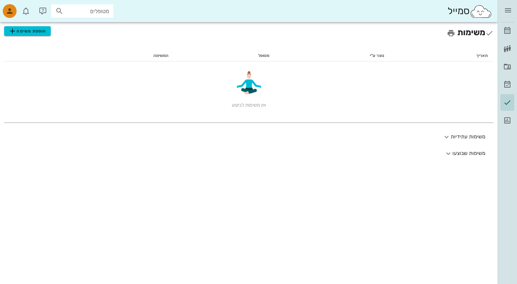
click at [501, 120] on div "מרפאה לדוגמה [PERSON_NAME] רשימת המתנה תיקים רפואיים אישורי הגעה משימות דוחות" at bounding box center [507, 64] width 19 height 129
click at [509, 120] on icon at bounding box center [508, 120] width 8 height 8
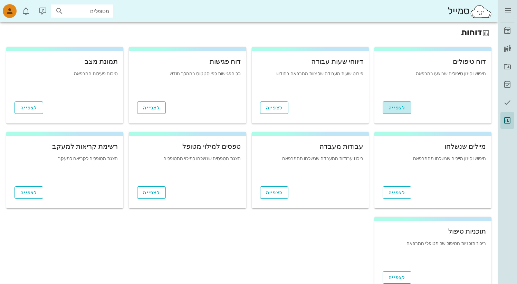
click at [402, 109] on span "לצפייה" at bounding box center [397, 108] width 17 height 6
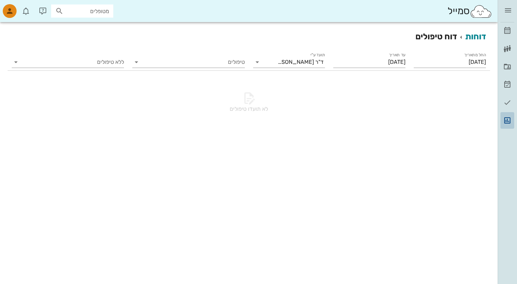
click at [508, 121] on icon at bounding box center [508, 120] width 8 height 8
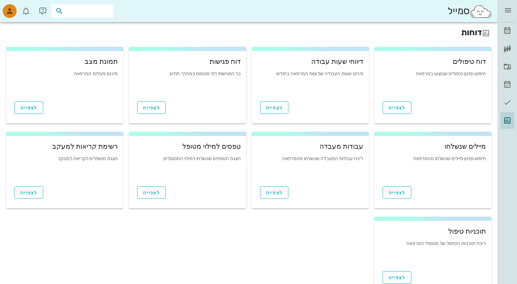
click at [80, 13] on input "text" at bounding box center [87, 11] width 44 height 9
click at [252, 11] on div "סמייל" at bounding box center [249, 11] width 498 height 22
click at [489, 13] on img at bounding box center [481, 11] width 22 height 14
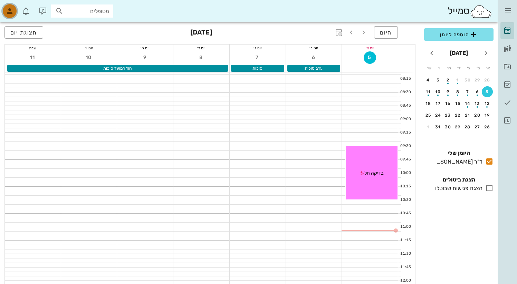
click at [11, 10] on icon "button" at bounding box center [10, 11] width 8 height 8
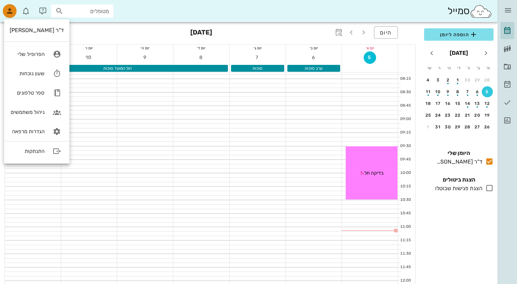
click at [46, 30] on div "ד"ר [PERSON_NAME]" at bounding box center [37, 30] width 54 height 7
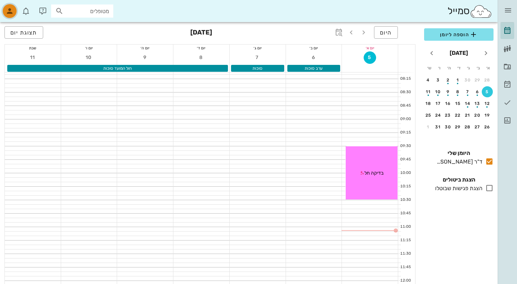
click at [9, 15] on div "button" at bounding box center [10, 11] width 14 height 14
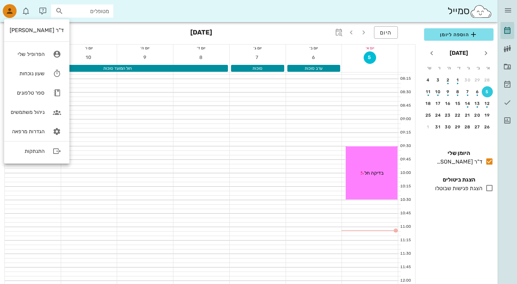
click at [52, 22] on div "ד"ר [PERSON_NAME]" at bounding box center [36, 30] width 65 height 17
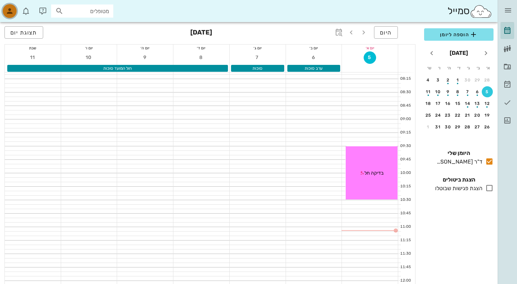
click at [2, 11] on span "button" at bounding box center [9, 11] width 17 height 14
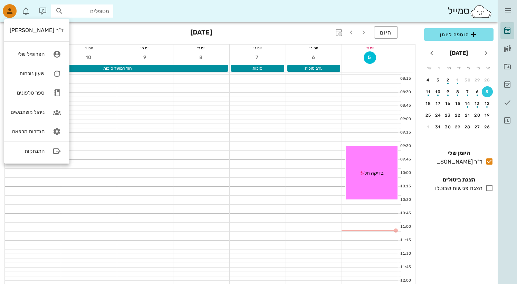
click at [36, 30] on div "ד"ר [PERSON_NAME]" at bounding box center [37, 30] width 54 height 7
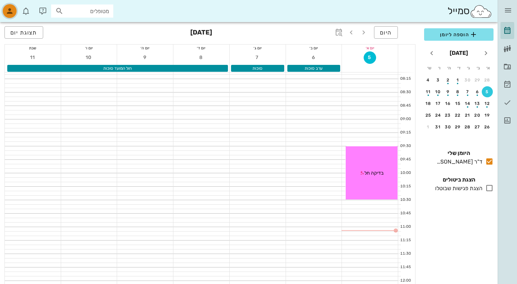
click at [5, 15] on div "button" at bounding box center [10, 11] width 14 height 14
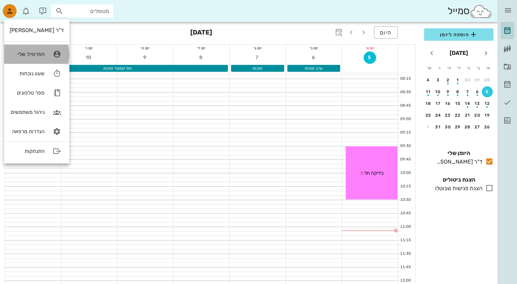
click at [29, 55] on div "הפרופיל שלי" at bounding box center [27, 54] width 35 height 6
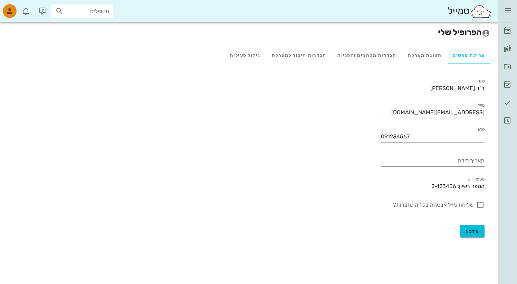
click at [437, 87] on input "ד"ר [PERSON_NAME]" at bounding box center [433, 88] width 104 height 11
click at [458, 87] on input "ד"ר [PERSON_NAME]" at bounding box center [433, 88] width 104 height 11
click at [414, 112] on input "[EMAIL_ADDRESS][DOMAIN_NAME]" at bounding box center [433, 112] width 104 height 11
click at [422, 137] on input "091234567" at bounding box center [433, 136] width 104 height 11
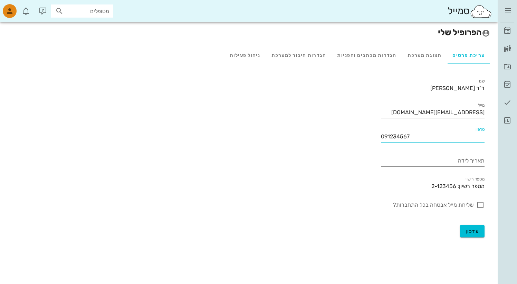
drag, startPoint x: 412, startPoint y: 136, endPoint x: 365, endPoint y: 135, distance: 47.7
click at [365, 135] on div "שם ד"ר [PERSON_NAME] מייל [EMAIL_ADDRESS][DOMAIN_NAME] טלפון 091234567 תאריך לי…" at bounding box center [249, 147] width 483 height 140
click at [405, 151] on div "תאריך לידה" at bounding box center [433, 162] width 104 height 23
click at [429, 56] on div "תצוגת מערכת" at bounding box center [424, 55] width 45 height 17
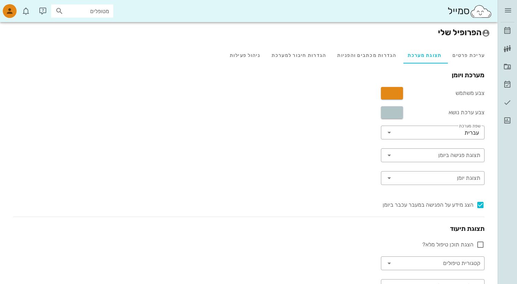
click at [387, 109] on button "button" at bounding box center [392, 112] width 22 height 12
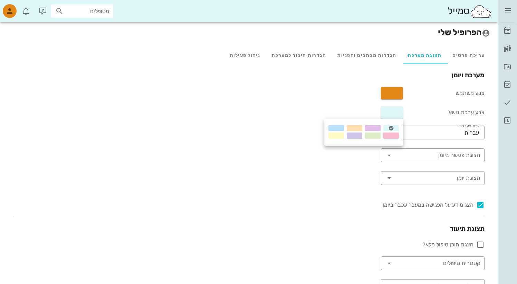
click at [376, 128] on div at bounding box center [373, 128] width 16 height 6
click at [397, 92] on button "button" at bounding box center [392, 93] width 22 height 12
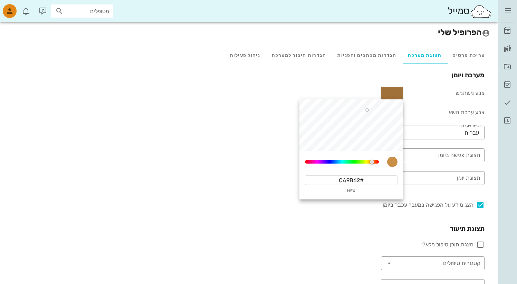
type input "#CA9C62"
click at [353, 110] on div at bounding box center [352, 126] width 104 height 52
click at [302, 80] on div "מערכת ויומן צבע משתמש צבע ערכת נושא ​ שפת מערכת עברית ​ תצוגת פגישה ביומן ​ תצו…" at bounding box center [249, 217] width 483 height 292
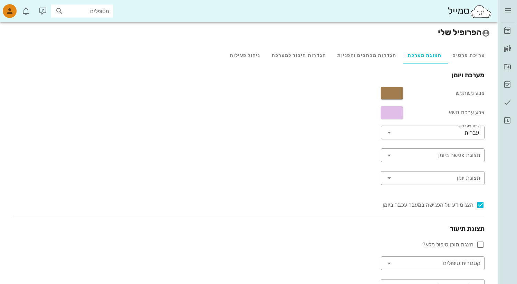
click at [395, 92] on button "button" at bounding box center [392, 93] width 22 height 12
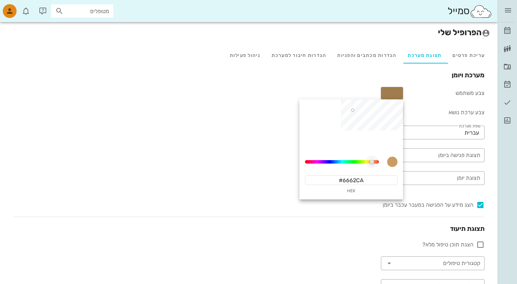
click at [330, 161] on div "33.46153846153847" at bounding box center [342, 161] width 74 height 3
type input "#6362CA"
click at [331, 88] on div "מערכת ויומן צבע משתמש צבע ערכת נושא ​ שפת מערכת עברית ​ תצוגת פגישה ביומן ​ תצו…" at bounding box center [249, 217] width 483 height 292
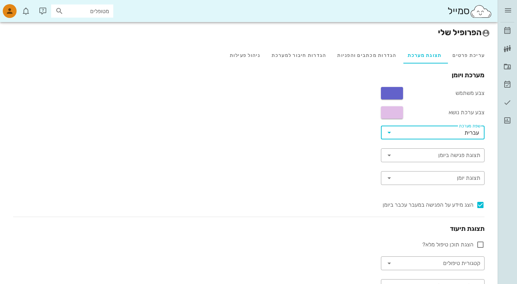
click at [399, 130] on input "שפת מערכת" at bounding box center [430, 132] width 70 height 11
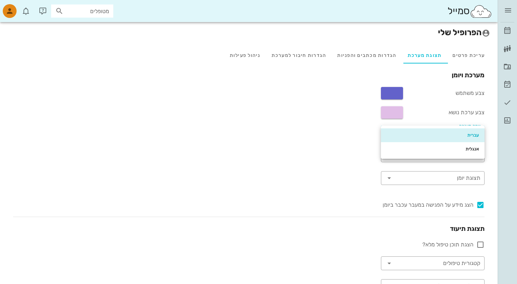
drag, startPoint x: 307, startPoint y: 136, endPoint x: 324, endPoint y: 139, distance: 17.2
click at [307, 136] on div "מערכת ויומן צבע משתמש צבע ערכת נושא ​ שפת מערכת עברית ​ תצוגת פגישה ביומן ​ תצו…" at bounding box center [249, 217] width 483 height 292
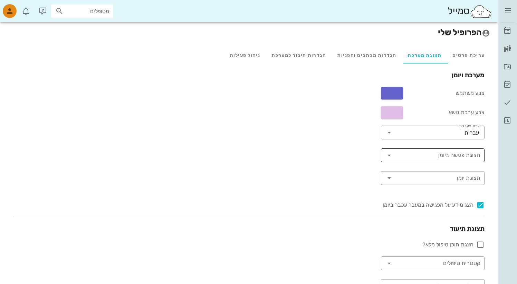
click at [398, 156] on input "תצוגת פגישה ביומן" at bounding box center [438, 155] width 84 height 11
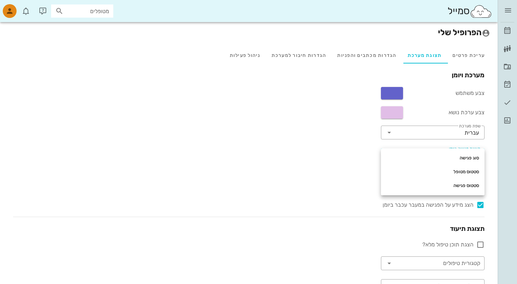
click at [343, 157] on div "מערכת ויומן צבע משתמש צבע ערכת נושא ​ שפת מערכת עברית ​ תצוגת פגישה ביומן ​ תצו…" at bounding box center [249, 217] width 483 height 292
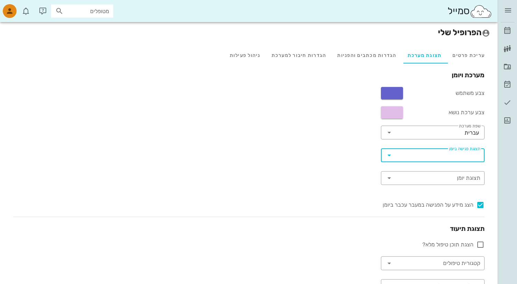
click at [424, 157] on input "תצוגת פגישה ביומן" at bounding box center [438, 155] width 84 height 11
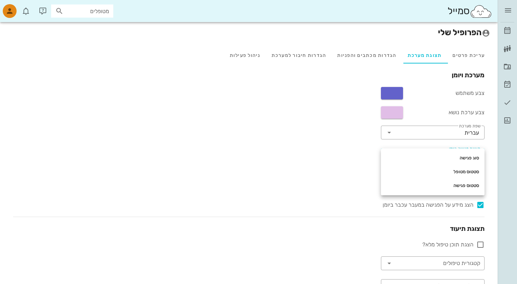
click at [318, 152] on div "מערכת ויומן צבע משתמש צבע ערכת נושא ​ שפת מערכת עברית ​ תצוגת פגישה ביומן ​ תצו…" at bounding box center [249, 217] width 483 height 292
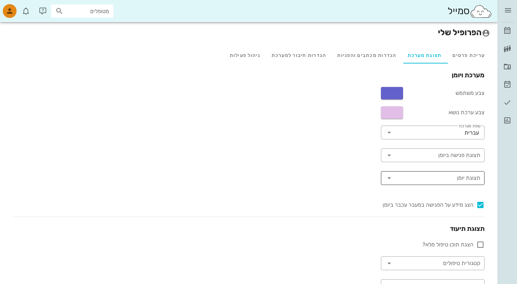
click at [413, 176] on input "תצוגת יומן" at bounding box center [438, 178] width 86 height 11
click at [351, 179] on div "מערכת ויומן צבע משתמש צבע ערכת נושא ​ שפת מערכת עברית ​ תצוגת פגישה ביומן ​ תצו…" at bounding box center [249, 217] width 483 height 292
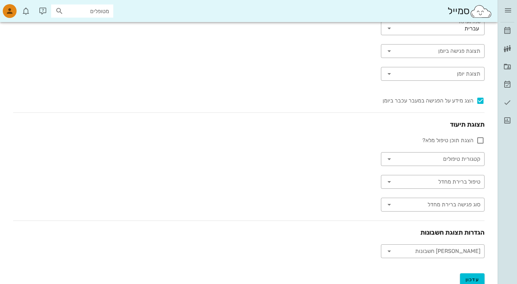
scroll to position [116, 0]
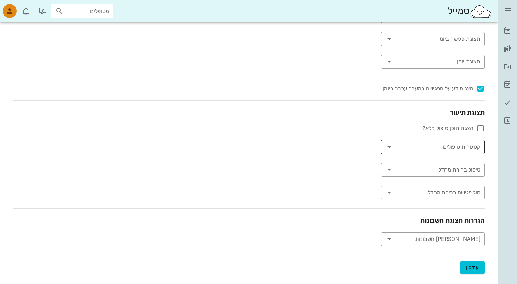
click at [394, 146] on div at bounding box center [390, 147] width 10 height 8
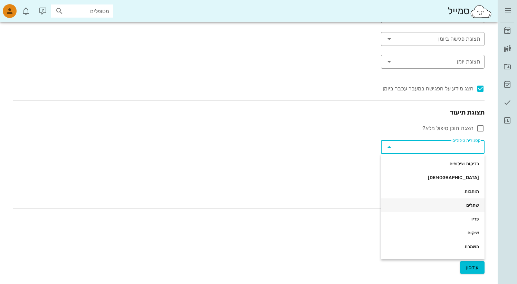
scroll to position [66, 0]
click at [339, 177] on div "מערכת ויומן צבע משתמש צבע ערכת נושא ​ שפת מערכת עברית ​ תצוגת פגישה ביומן ​ תצו…" at bounding box center [249, 100] width 483 height 292
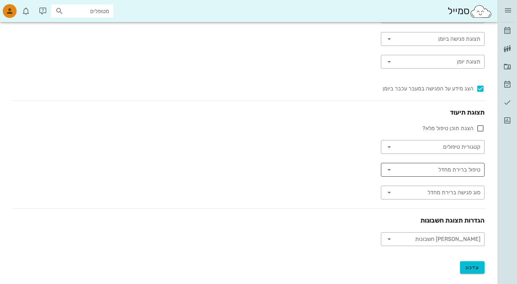
click at [416, 173] on input "טיפול ברירת מחדל" at bounding box center [438, 170] width 84 height 11
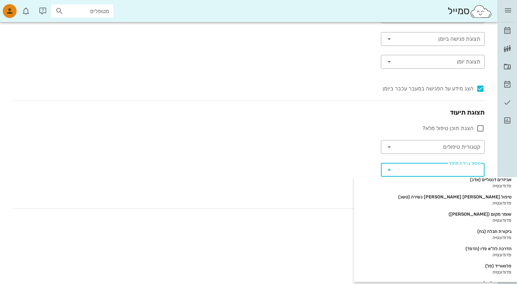
scroll to position [2024, 0]
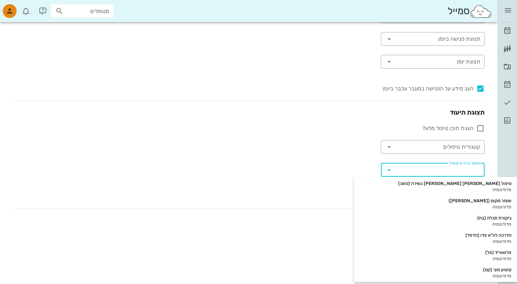
click at [355, 157] on div "מערכת ויומן צבע משתמש צבע ערכת נושא ​ שפת מערכת עברית ​ תצוגת פגישה ביומן ​ תצו…" at bounding box center [249, 100] width 483 height 292
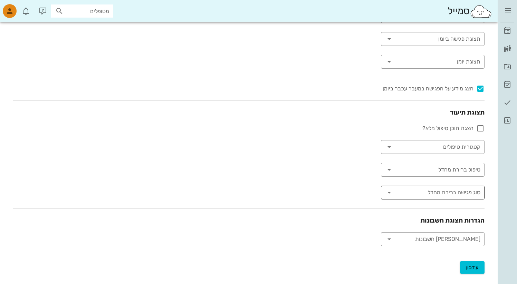
click at [389, 191] on icon at bounding box center [389, 193] width 8 height 8
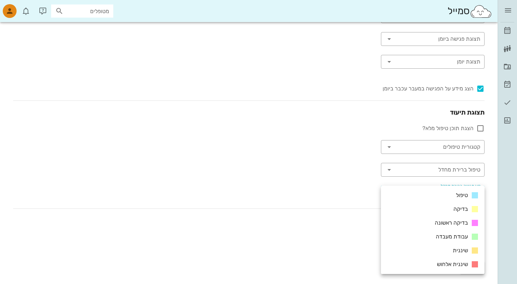
click at [323, 165] on div "מערכת ויומן צבע משתמש צבע ערכת נושא ​ שפת מערכת עברית ​ תצוגת פגישה ביומן ​ תצו…" at bounding box center [249, 100] width 483 height 292
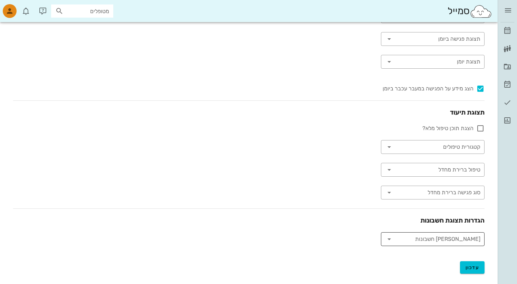
click at [423, 238] on input "[PERSON_NAME] חשבונות" at bounding box center [438, 239] width 84 height 11
click at [348, 204] on div "מערכת ויומן צבע משתמש צבע ערכת נושא ​ שפת מערכת עברית ​ תצוגת פגישה ביומן ​ תצו…" at bounding box center [249, 100] width 483 height 292
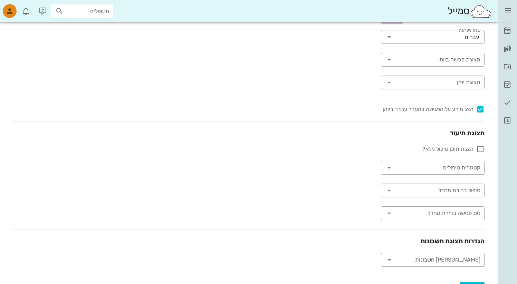
scroll to position [0, 0]
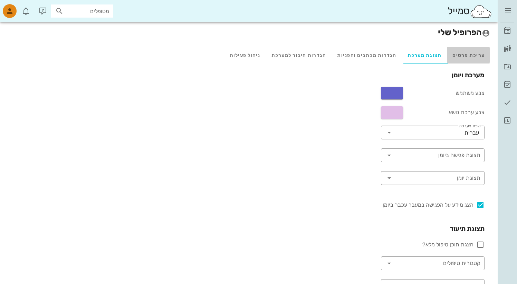
click at [462, 54] on div "עריכת פרטים" at bounding box center [468, 55] width 43 height 17
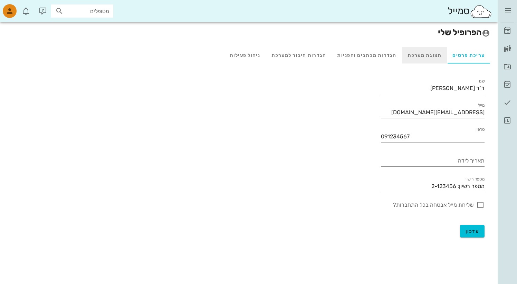
click at [416, 54] on div "תצוגת מערכת" at bounding box center [424, 55] width 45 height 17
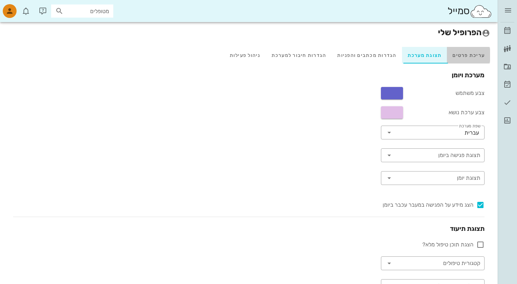
drag, startPoint x: 478, startPoint y: 54, endPoint x: 435, endPoint y: 58, distance: 43.7
click at [478, 54] on div "עריכת פרטים" at bounding box center [468, 55] width 43 height 17
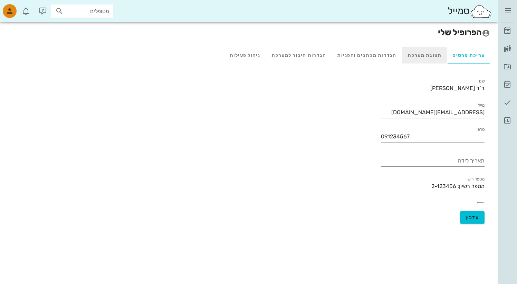
click at [432, 58] on div "תצוגת מערכת" at bounding box center [424, 55] width 45 height 17
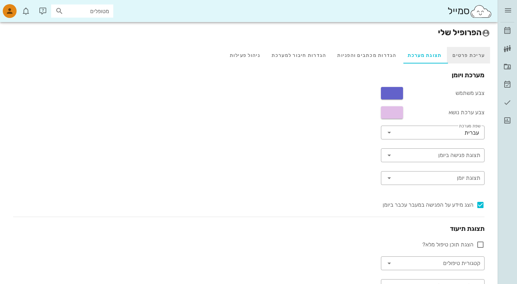
click at [469, 55] on div "עריכת פרטים" at bounding box center [468, 55] width 43 height 17
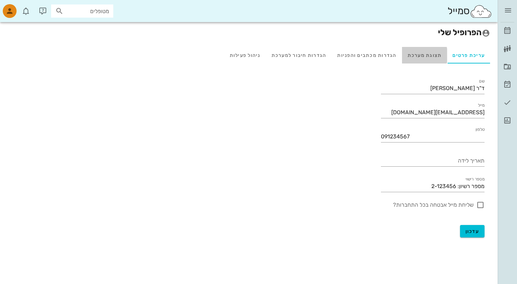
click at [416, 58] on div "תצוגת מערכת" at bounding box center [424, 55] width 45 height 17
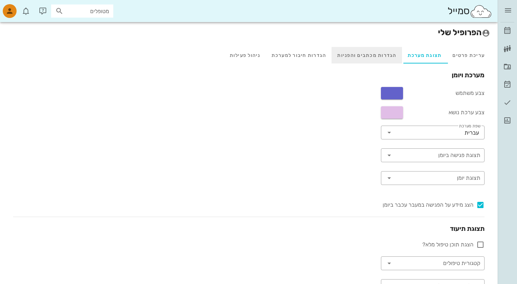
click at [380, 58] on div "הגדרות מכתבים והפניות" at bounding box center [367, 55] width 70 height 17
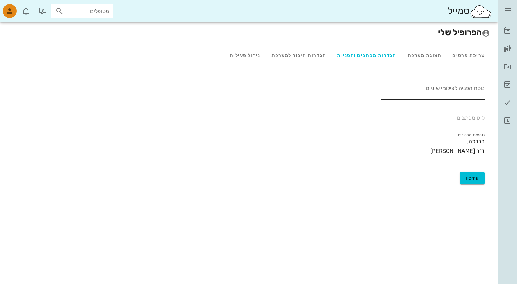
click at [430, 87] on textarea "נוסח הפניה לצילומי שיניים" at bounding box center [433, 91] width 104 height 17
click at [317, 57] on div "הגדרות חיבור למערכת" at bounding box center [299, 55] width 66 height 17
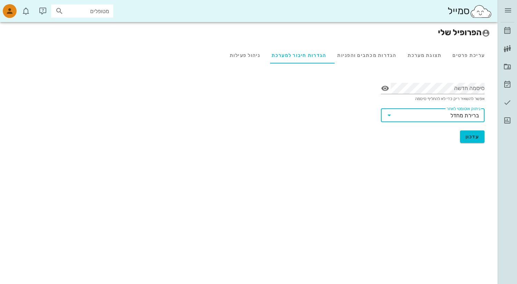
click at [420, 113] on input "ניתוק אוטומטי לאחר" at bounding box center [423, 115] width 56 height 11
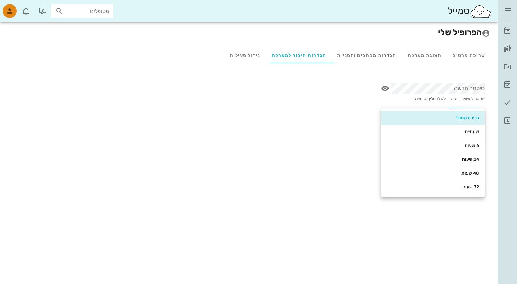
click at [362, 154] on form "הפרופיל שלי עריכת פרטים תצוגת מערכת הגדרות מכתבים והפניות הגדרות חיבור למערכת נ…" at bounding box center [249, 146] width 483 height 248
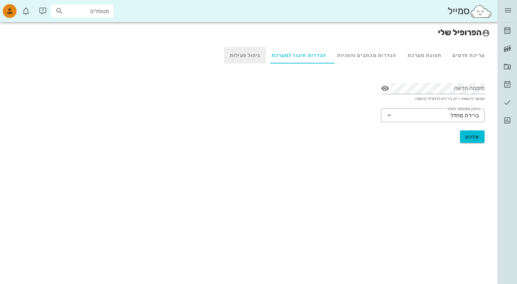
click at [245, 57] on div "ניהול פעילות" at bounding box center [245, 55] width 42 height 17
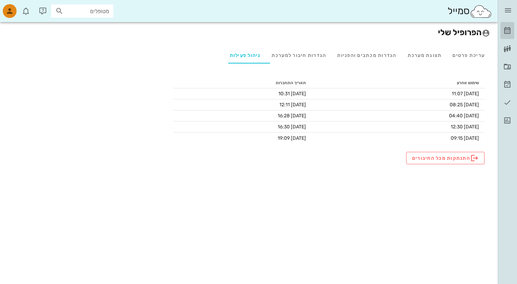
click at [507, 28] on icon at bounding box center [508, 31] width 8 height 8
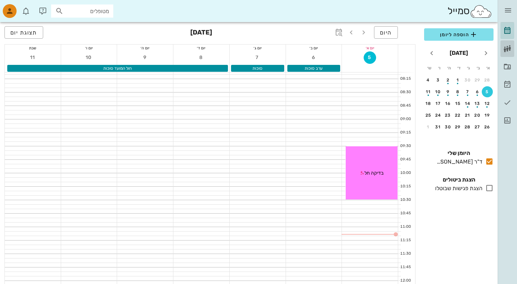
click at [508, 50] on icon at bounding box center [508, 49] width 8 height 8
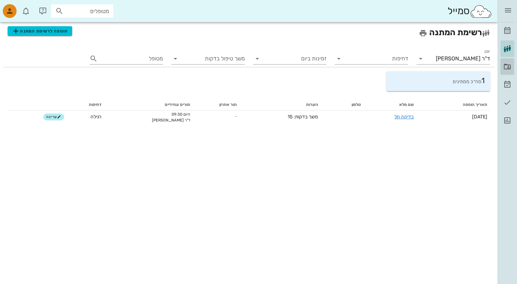
click at [508, 65] on icon at bounding box center [508, 67] width 8 height 8
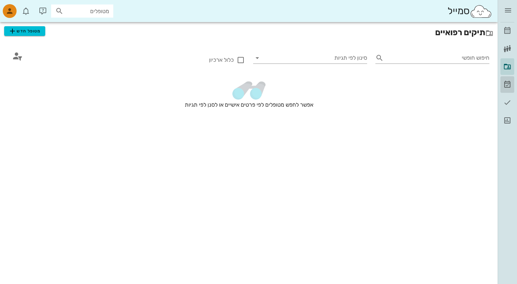
click at [507, 82] on icon at bounding box center [508, 85] width 8 height 8
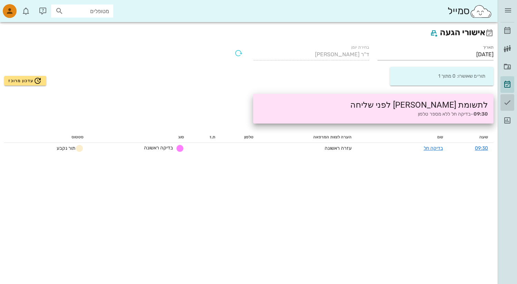
click at [505, 104] on icon at bounding box center [508, 103] width 8 height 8
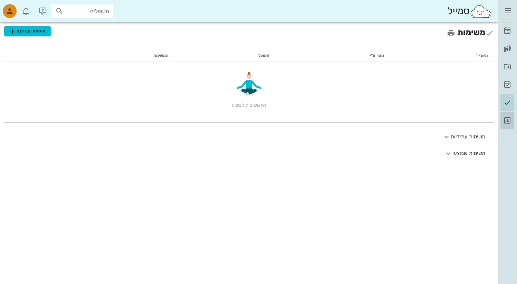
click at [507, 115] on link "דוחות" at bounding box center [508, 120] width 14 height 17
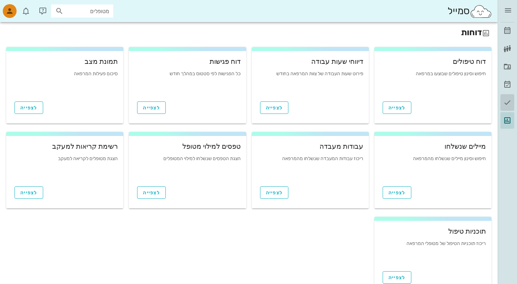
click at [510, 107] on link "משימות" at bounding box center [508, 102] width 14 height 17
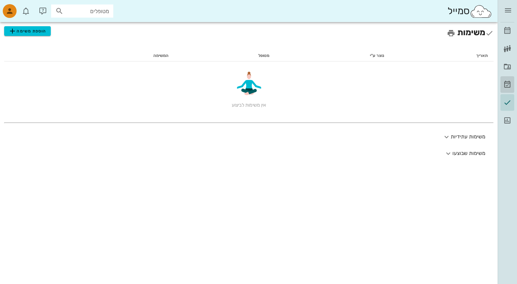
click at [509, 93] on link "אישורי הגעה" at bounding box center [508, 84] width 14 height 17
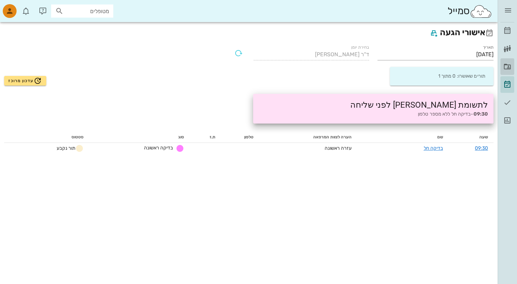
click at [510, 72] on link "תיקים רפואיים" at bounding box center [508, 66] width 14 height 17
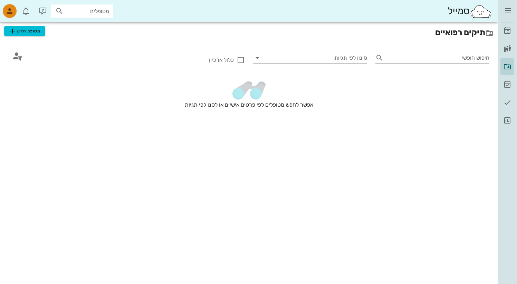
click at [513, 58] on div "[PERSON_NAME] רשימת המתנה תיקים רפואיים אישורי הגעה משימות דוחות" at bounding box center [508, 75] width 14 height 106
click at [511, 50] on icon at bounding box center [508, 49] width 8 height 8
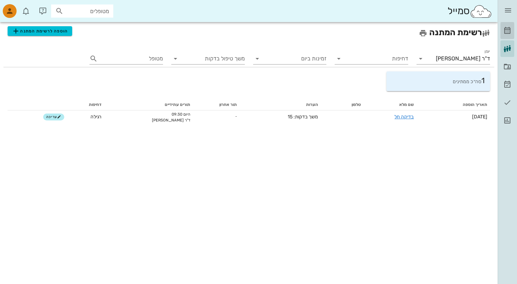
click at [512, 29] on icon at bounding box center [508, 31] width 8 height 8
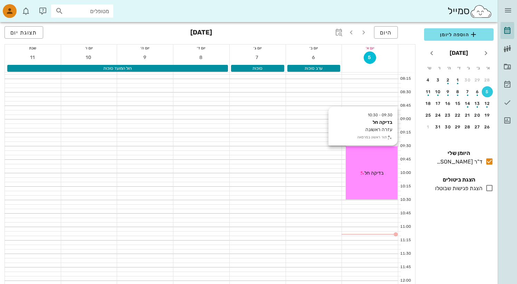
click at [378, 176] on div "בדיקה חל" at bounding box center [372, 173] width 52 height 7
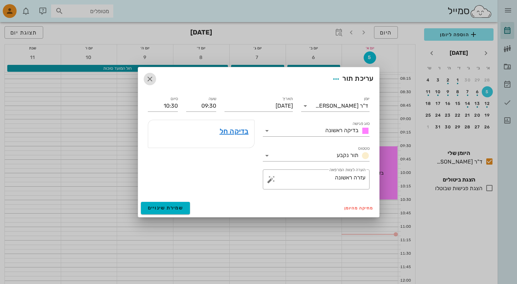
click at [151, 81] on icon "button" at bounding box center [150, 79] width 8 height 8
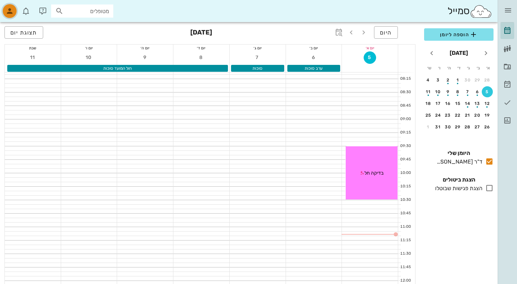
click at [11, 18] on button "button" at bounding box center [9, 11] width 17 height 17
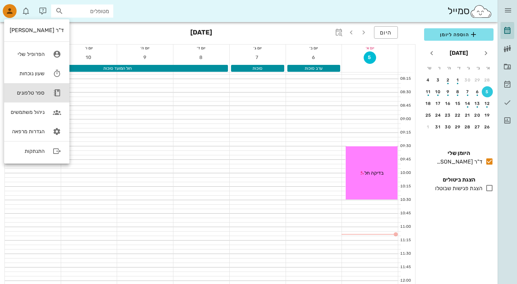
click at [32, 94] on div "ספר טלפונים" at bounding box center [27, 93] width 35 height 6
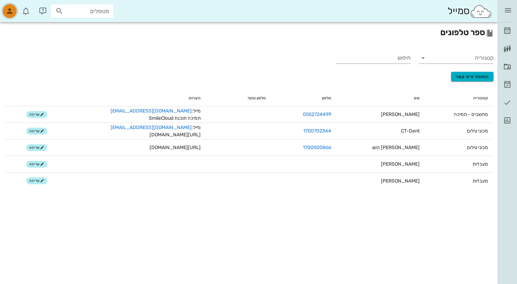
click at [13, 13] on icon "button" at bounding box center [10, 11] width 8 height 8
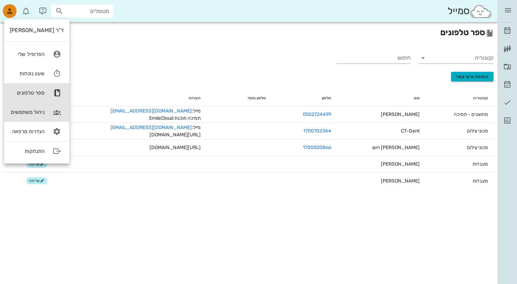
click at [30, 114] on div "ניהול משתמשים" at bounding box center [27, 112] width 35 height 6
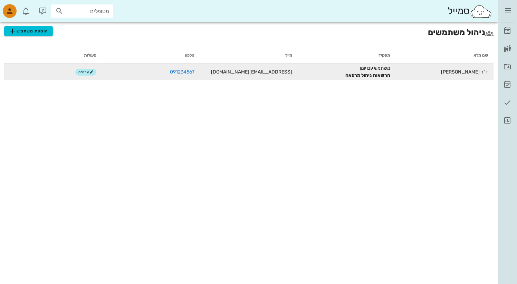
click at [386, 72] on td "משתמש עם יומן הרשאות ניהול מרפאה" at bounding box center [347, 72] width 98 height 17
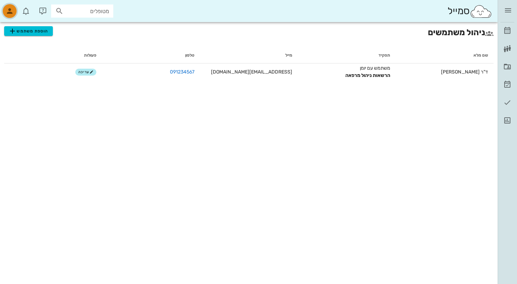
click at [8, 10] on icon "button" at bounding box center [10, 11] width 8 height 8
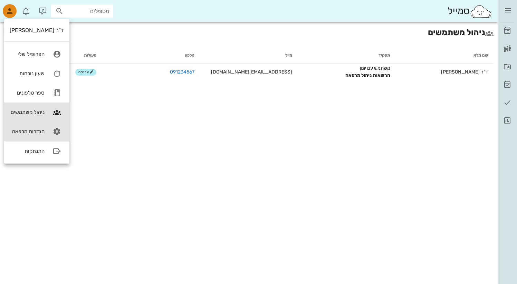
click at [29, 132] on div "הגדרות מרפאה" at bounding box center [27, 132] width 35 height 6
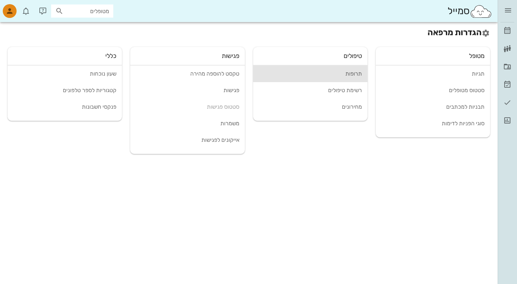
click at [343, 73] on div "תרופות" at bounding box center [310, 74] width 103 height 7
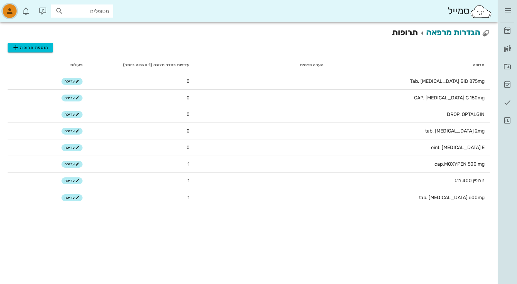
click at [12, 11] on icon "button" at bounding box center [10, 11] width 8 height 8
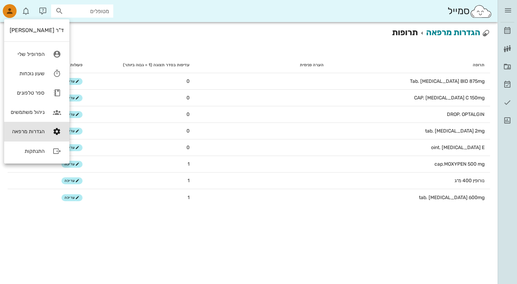
click at [118, 239] on div "הגדרות מרפאה תרופות הוספת תרופה תרופה הערה פנימית עדיפות בסדר תצוגה (1 = גבוה ב…" at bounding box center [249, 153] width 498 height 262
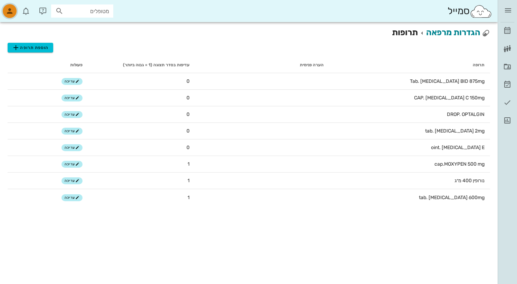
click at [9, 13] on icon "button" at bounding box center [10, 11] width 8 height 8
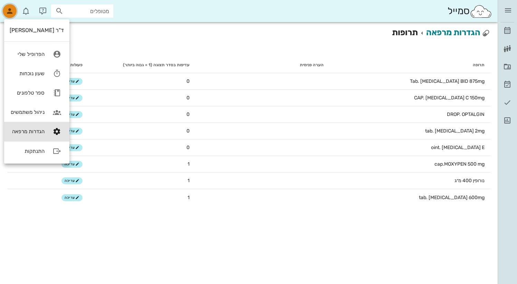
click at [9, 10] on icon "button" at bounding box center [10, 11] width 8 height 8
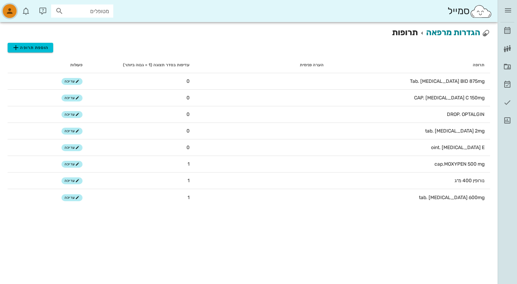
click at [9, 11] on icon "button" at bounding box center [10, 11] width 8 height 8
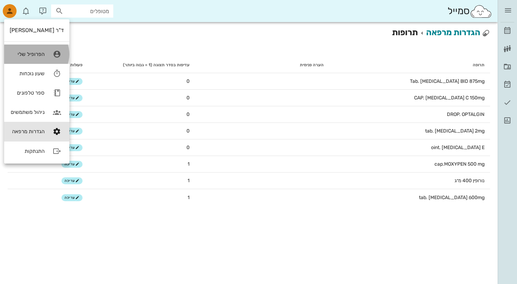
click at [35, 57] on div "הפרופיל שלי" at bounding box center [27, 54] width 35 height 6
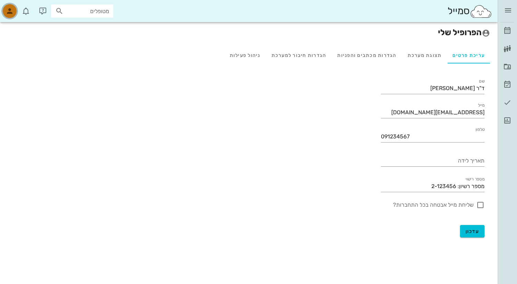
click at [8, 12] on icon "button" at bounding box center [10, 11] width 8 height 8
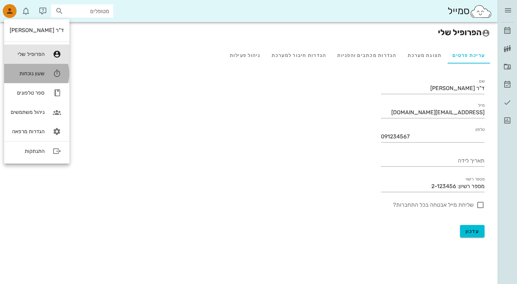
click at [29, 70] on link "שעון נוכחות" at bounding box center [36, 73] width 65 height 19
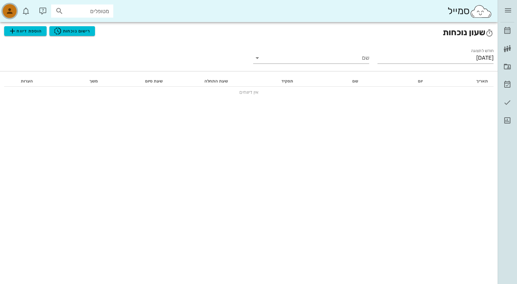
click at [12, 18] on button "button" at bounding box center [9, 11] width 17 height 17
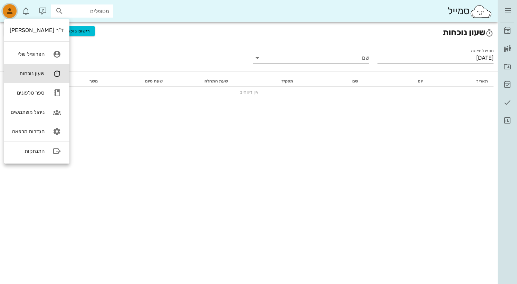
click at [12, 18] on button "button" at bounding box center [9, 11] width 17 height 17
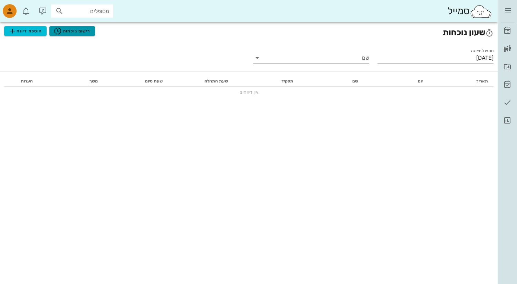
click at [81, 31] on span "רישום נוכחות" at bounding box center [72, 31] width 37 height 8
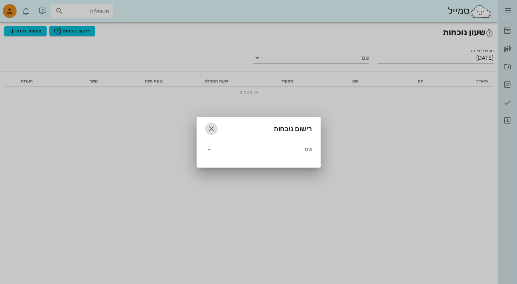
drag, startPoint x: 213, startPoint y: 129, endPoint x: 164, endPoint y: 112, distance: 51.0
click at [212, 128] on icon "button" at bounding box center [211, 129] width 8 height 8
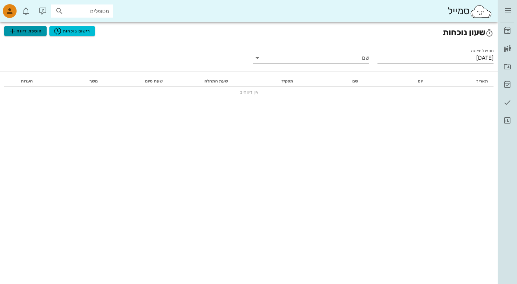
click at [34, 34] on span "הוספת דיווח" at bounding box center [25, 31] width 34 height 8
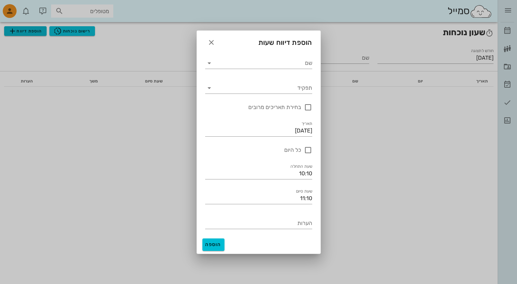
click at [34, 34] on div at bounding box center [258, 142] width 517 height 284
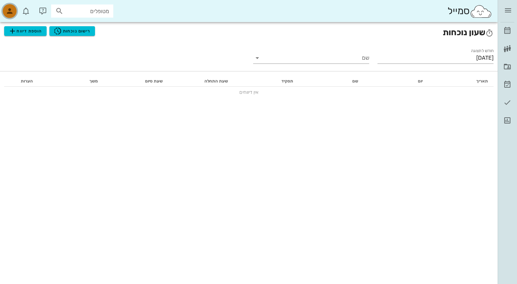
click at [12, 12] on icon "button" at bounding box center [10, 11] width 8 height 8
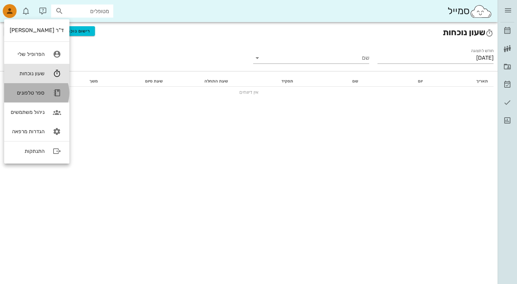
click at [34, 96] on link "ספר טלפונים" at bounding box center [36, 92] width 65 height 19
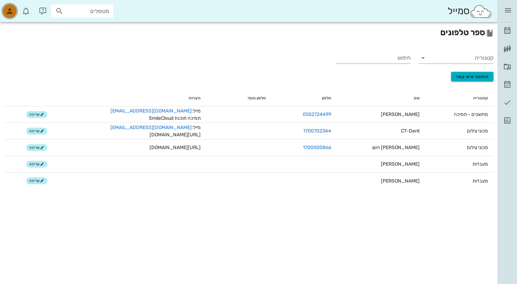
click at [8, 12] on icon "button" at bounding box center [10, 11] width 8 height 8
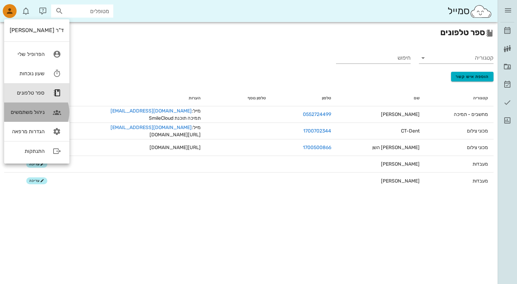
click at [41, 113] on div "ניהול משתמשים" at bounding box center [27, 112] width 35 height 6
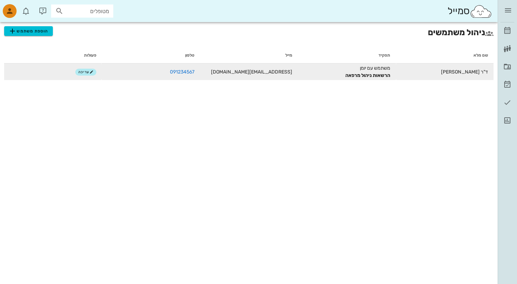
click at [365, 73] on div "הרשאות ניהול מרפאה" at bounding box center [346, 75] width 87 height 7
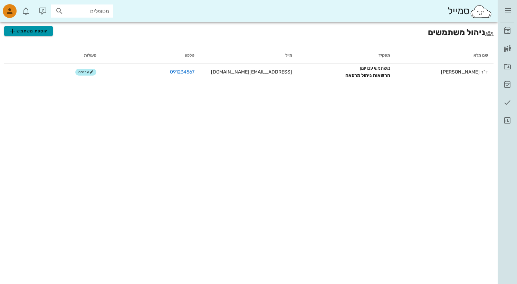
click at [22, 30] on span "הוספת משתמש" at bounding box center [28, 31] width 40 height 8
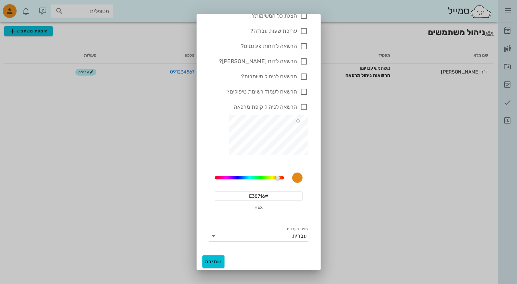
scroll to position [193, 0]
click at [160, 77] on div at bounding box center [258, 142] width 517 height 284
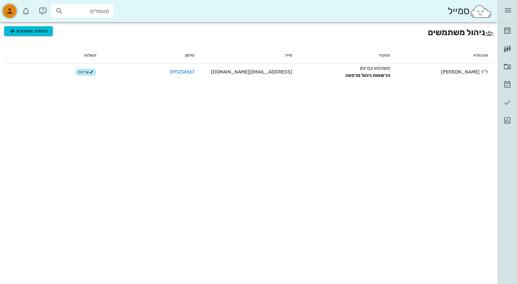
click at [7, 4] on span "button" at bounding box center [9, 11] width 17 height 14
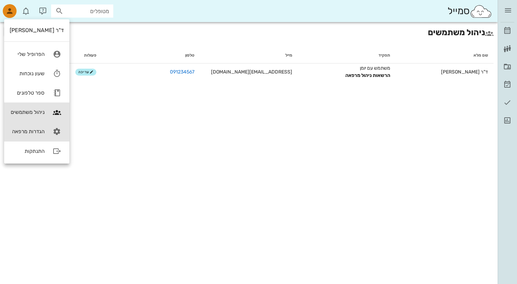
click at [41, 130] on div "הגדרות מרפאה" at bounding box center [27, 132] width 35 height 6
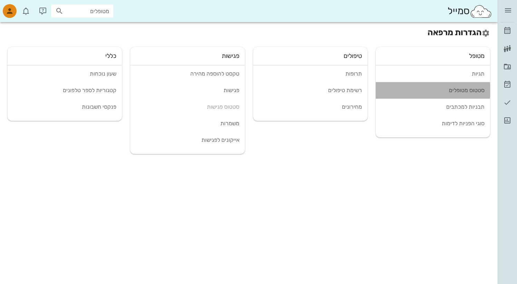
click at [477, 94] on div "סטטוס מטופלים" at bounding box center [433, 90] width 103 height 7
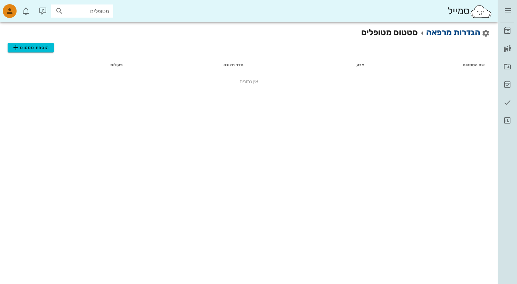
click at [448, 34] on link "הגדרות מרפאה" at bounding box center [454, 33] width 54 height 10
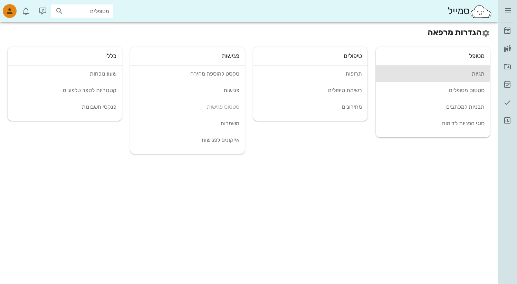
click at [473, 75] on div "תגיות" at bounding box center [433, 74] width 103 height 7
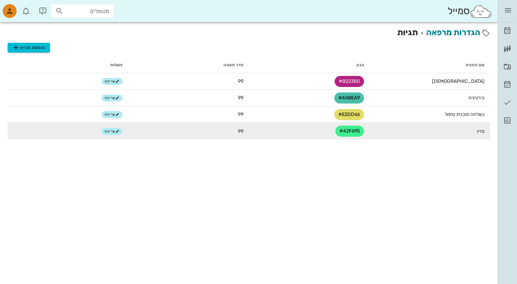
click at [350, 131] on span "#42F695" at bounding box center [350, 131] width 20 height 11
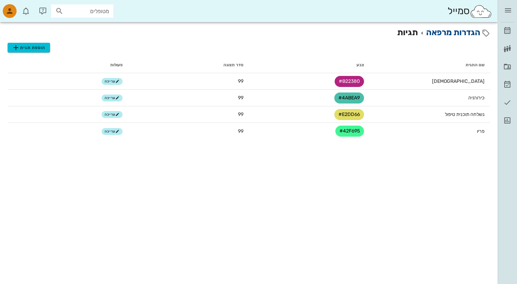
click at [460, 32] on link "הגדרות מרפאה" at bounding box center [454, 33] width 54 height 10
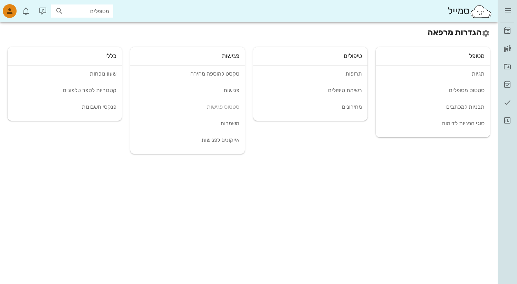
click at [435, 34] on h2 "הגדרות מרפאה" at bounding box center [249, 32] width 483 height 12
click at [458, 10] on div "סמייל" at bounding box center [470, 11] width 45 height 15
click at [458, 284] on div at bounding box center [258, 284] width 517 height 0
click at [437, 284] on div at bounding box center [258, 284] width 517 height 0
click at [497, 284] on div at bounding box center [258, 284] width 517 height 0
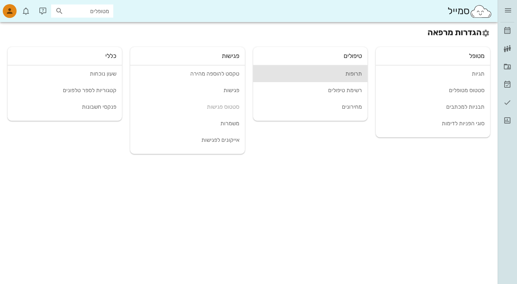
click at [358, 73] on div "תרופות" at bounding box center [310, 74] width 103 height 7
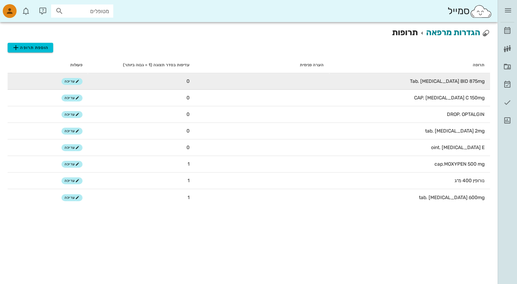
click at [450, 84] on td "Tab. [MEDICAL_DATA] BID 875mg" at bounding box center [409, 81] width 161 height 17
click at [76, 85] on button "עריכה" at bounding box center [72, 81] width 21 height 7
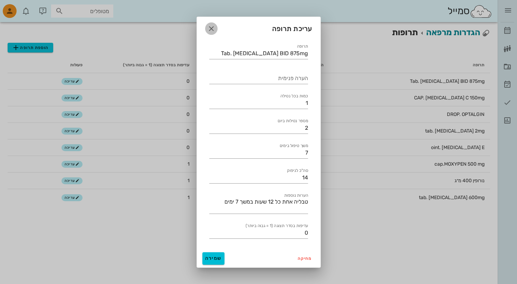
click at [207, 26] on span "button" at bounding box center [211, 29] width 12 height 8
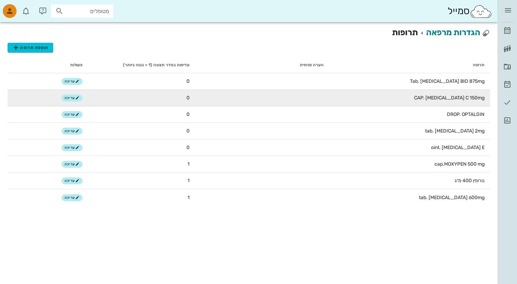
click at [428, 102] on td "CAP. [MEDICAL_DATA] C 150mg" at bounding box center [409, 98] width 161 height 17
click at [71, 100] on span "עריכה" at bounding box center [72, 98] width 15 height 4
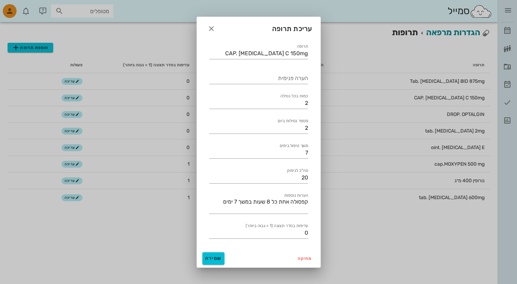
click at [131, 32] on div at bounding box center [258, 142] width 517 height 284
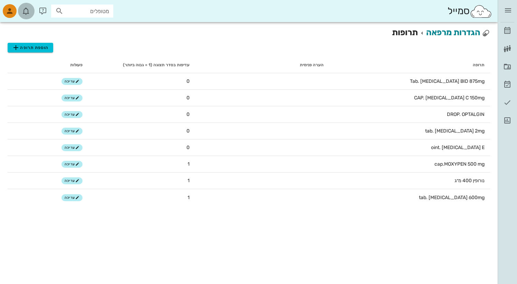
click at [24, 13] on icon "button" at bounding box center [26, 11] width 8 height 8
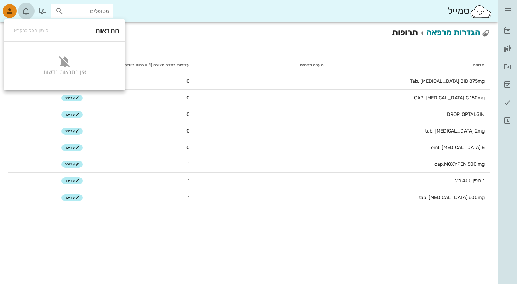
click at [25, 11] on icon "button" at bounding box center [26, 11] width 8 height 8
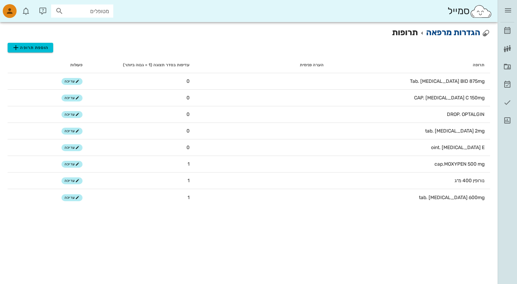
click at [443, 29] on link "הגדרות מרפאה" at bounding box center [454, 33] width 54 height 10
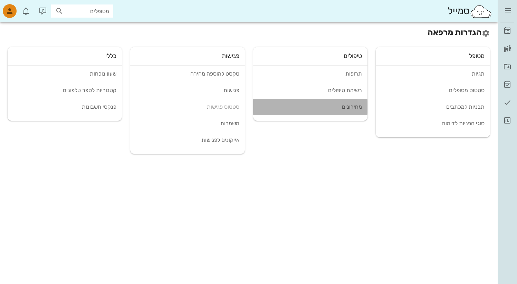
click at [351, 111] on link "מחירונים" at bounding box center [310, 107] width 114 height 17
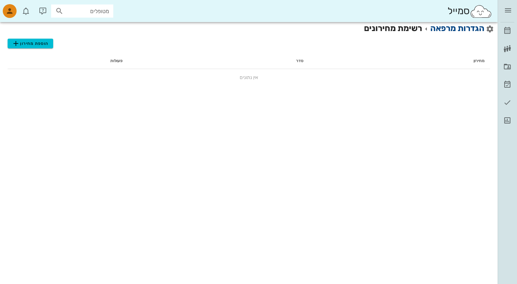
click at [478, 30] on link "הגדרות מרפאה" at bounding box center [458, 29] width 54 height 10
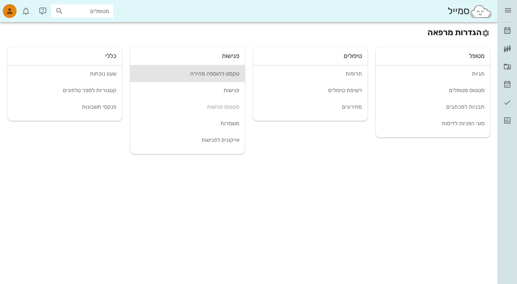
click at [228, 75] on div "טקסט להוספה מהירה" at bounding box center [187, 74] width 103 height 7
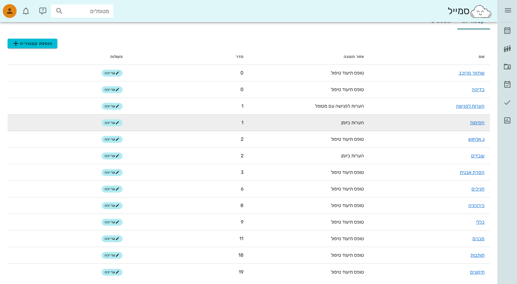
scroll to position [31, 0]
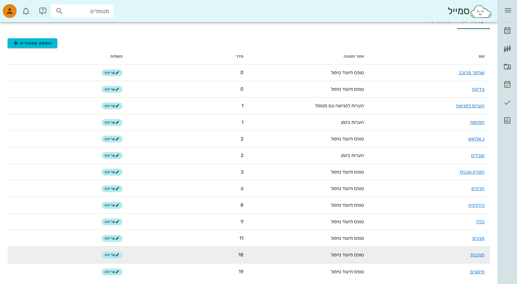
click at [480, 258] on td "תותבות" at bounding box center [430, 255] width 121 height 17
click at [481, 255] on link "תותבות" at bounding box center [478, 255] width 14 height 6
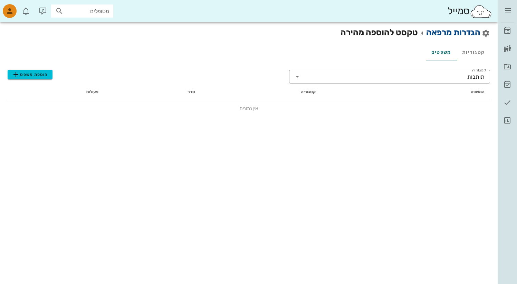
click at [448, 32] on link "הגדרות מרפאה" at bounding box center [454, 33] width 54 height 10
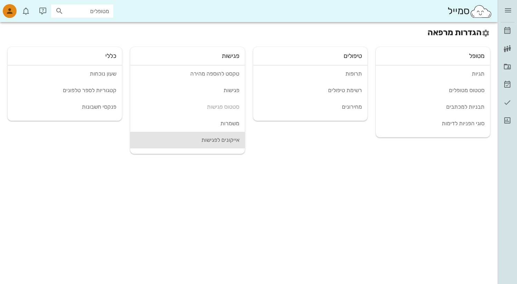
click at [182, 138] on div "אייקונים לפגישות" at bounding box center [187, 140] width 103 height 7
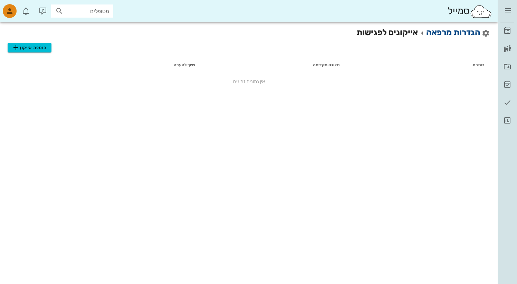
click at [453, 34] on link "הגדרות מרפאה" at bounding box center [454, 33] width 54 height 10
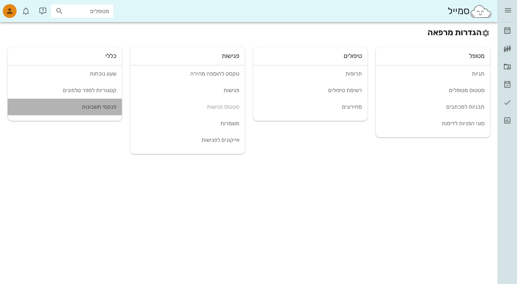
click at [107, 109] on div "פנקסי חשבונות" at bounding box center [64, 107] width 103 height 7
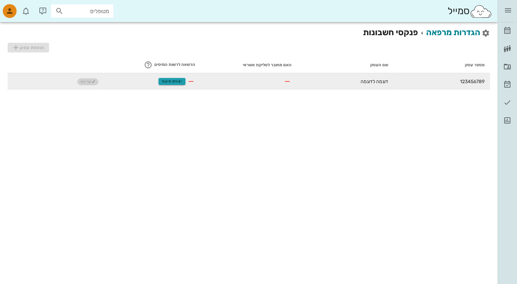
click at [172, 84] on button "יצירת חיבור" at bounding box center [172, 81] width 27 height 7
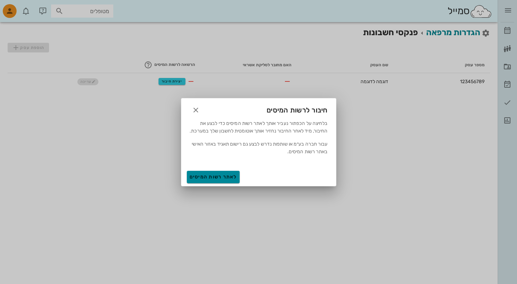
click at [232, 180] on span "לאתר רשות המיסים" at bounding box center [213, 177] width 47 height 6
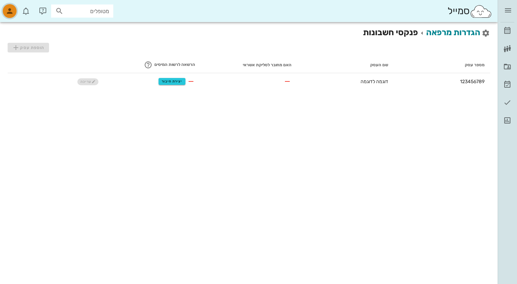
click at [17, 10] on span "button" at bounding box center [9, 11] width 17 height 14
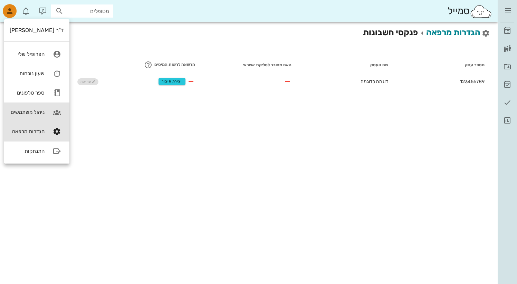
click at [44, 112] on link "ניהול משתמשים" at bounding box center [36, 112] width 65 height 19
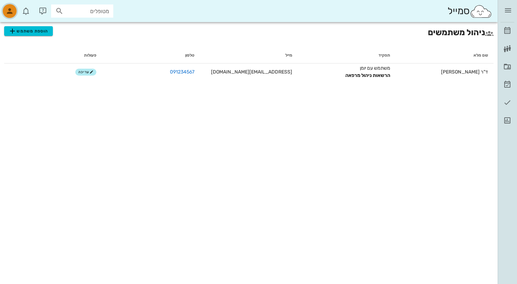
click at [9, 9] on icon "button" at bounding box center [10, 11] width 8 height 8
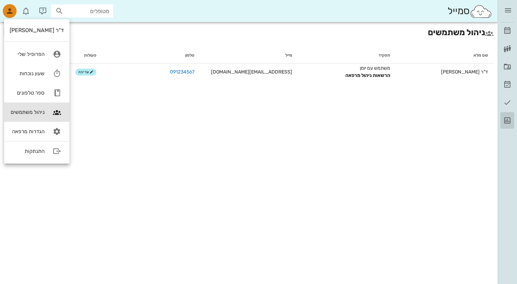
click at [508, 119] on icon at bounding box center [508, 120] width 8 height 8
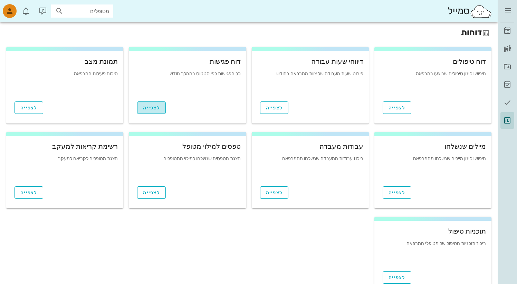
click at [151, 111] on span "לצפייה" at bounding box center [151, 108] width 17 height 6
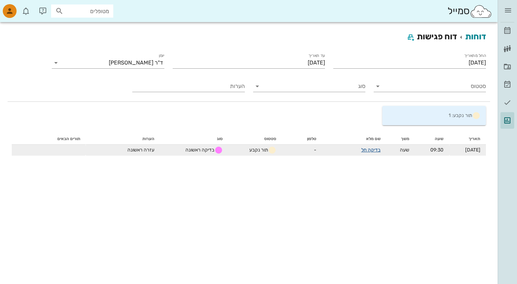
click at [362, 151] on link "בדיקה חל" at bounding box center [371, 150] width 19 height 6
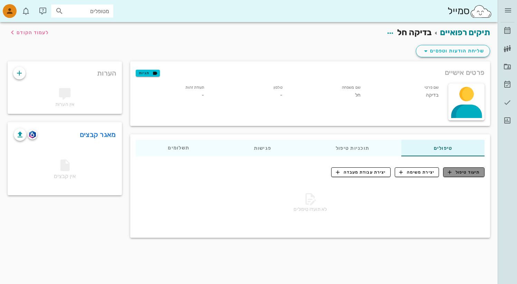
click at [470, 174] on span "תיעוד טיפול" at bounding box center [464, 172] width 32 height 6
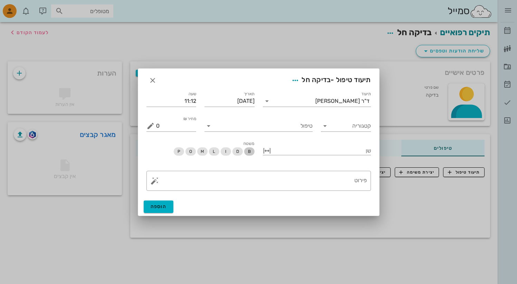
click at [246, 153] on span "B" at bounding box center [249, 152] width 10 height 8
click at [213, 153] on span "L" at bounding box center [214, 152] width 2 height 8
click at [226, 151] on span "I" at bounding box center [225, 152] width 1 height 8
click at [198, 151] on span "M" at bounding box center [202, 152] width 10 height 8
click at [167, 126] on input "0" at bounding box center [176, 126] width 40 height 11
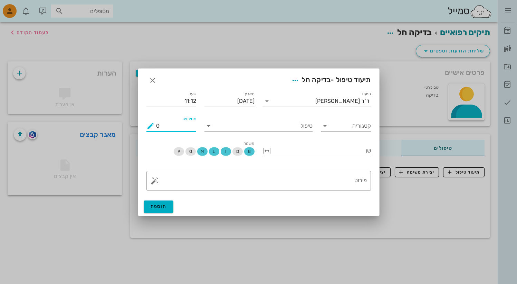
click at [167, 126] on input "0" at bounding box center [176, 126] width 40 height 11
type input "100"
click at [163, 207] on span "הוספה" at bounding box center [159, 207] width 16 height 6
click at [231, 126] on input "טיפול" at bounding box center [263, 126] width 99 height 11
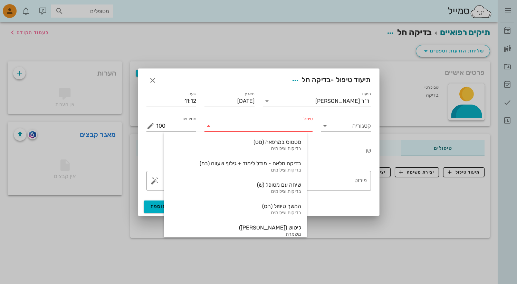
click at [257, 124] on input "טיפול" at bounding box center [263, 126] width 99 height 11
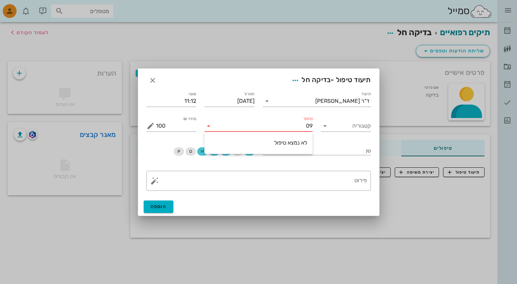
type input "0"
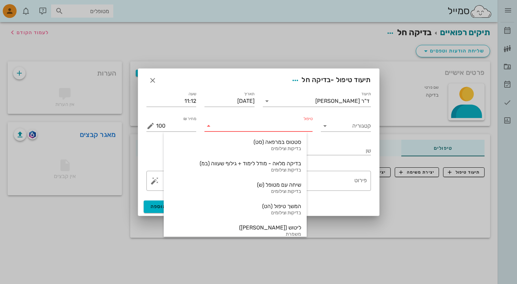
type input "0"
type input "1"
type input "4"
type input "3"
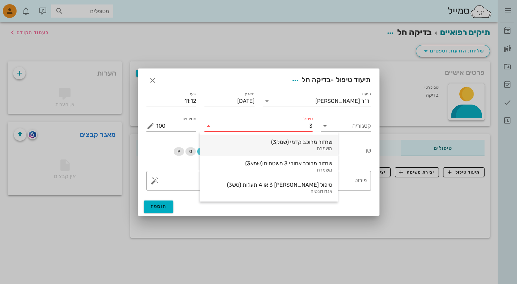
click at [269, 148] on div "משמרת" at bounding box center [268, 149] width 127 height 6
type input "650"
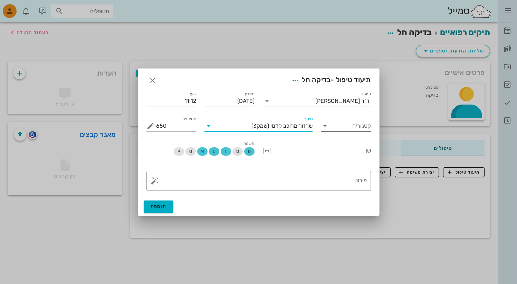
click at [352, 127] on input "קטגוריה" at bounding box center [351, 126] width 39 height 11
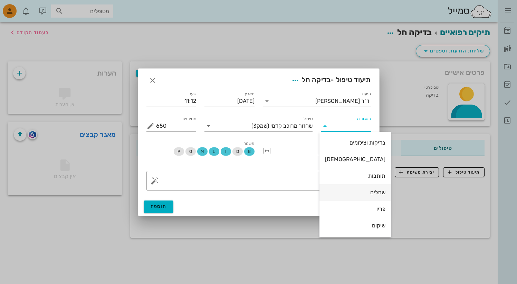
type input "3"
type input "1"
type input "2"
type input "3"
type input "4"
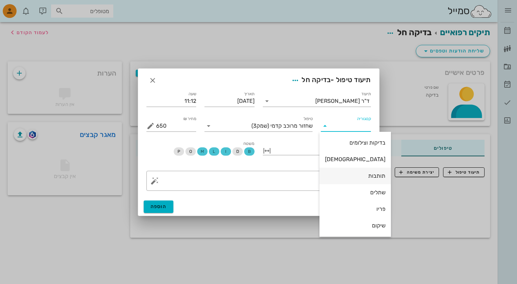
click at [336, 173] on div "תותבות" at bounding box center [355, 176] width 60 height 7
type input "תותבות"
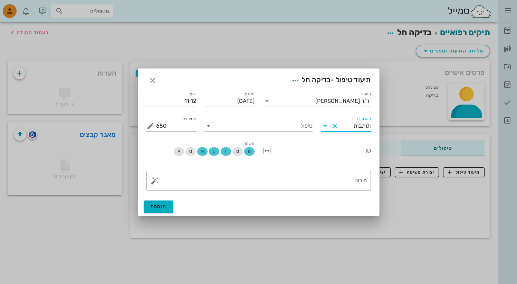
click at [268, 150] on button "button" at bounding box center [267, 151] width 8 height 8
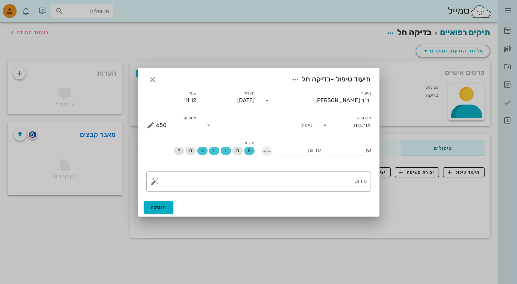
click at [268, 150] on button "button" at bounding box center [267, 151] width 8 height 8
click at [267, 150] on button "button" at bounding box center [267, 151] width 8 height 8
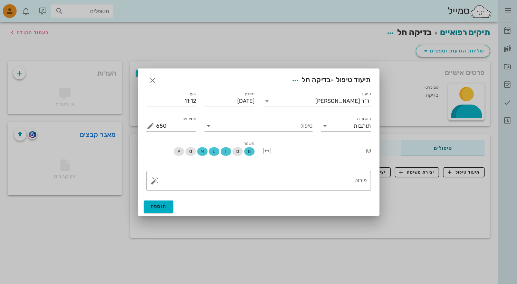
click at [267, 151] on button "button" at bounding box center [267, 151] width 8 height 8
click at [350, 149] on input "שן" at bounding box center [349, 150] width 43 height 11
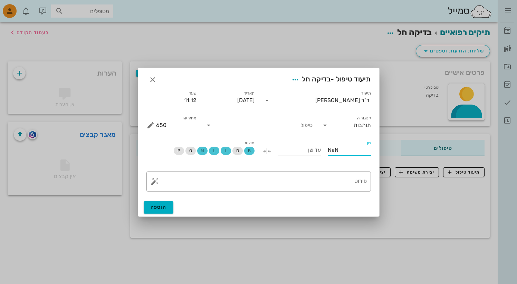
type input "Na"
type input "2"
click at [344, 150] on input "Na" at bounding box center [349, 150] width 43 height 11
click at [281, 153] on input "2" at bounding box center [299, 150] width 43 height 11
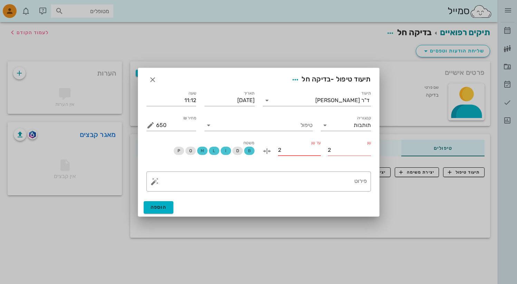
click at [336, 153] on input "2" at bounding box center [349, 150] width 43 height 11
type input "22"
click at [297, 150] on input "2" at bounding box center [299, 150] width 43 height 11
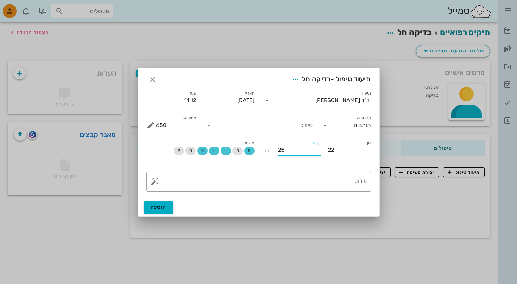
type input "25"
click at [357, 150] on input "22" at bounding box center [349, 150] width 43 height 11
click at [317, 159] on div at bounding box center [299, 161] width 43 height 5
click at [306, 150] on input "25" at bounding box center [299, 150] width 43 height 11
click at [339, 153] on input "22" at bounding box center [349, 150] width 43 height 11
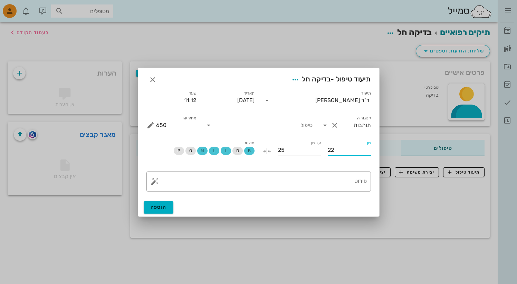
click at [340, 128] on input "תותבות" at bounding box center [355, 125] width 31 height 11
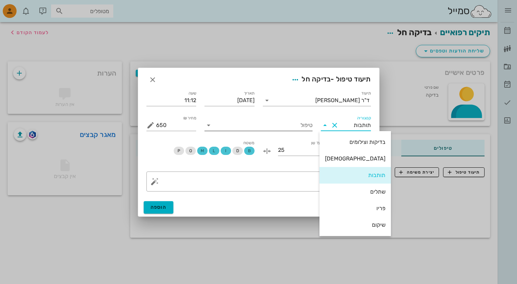
click at [290, 129] on input "טיפול" at bounding box center [263, 125] width 99 height 11
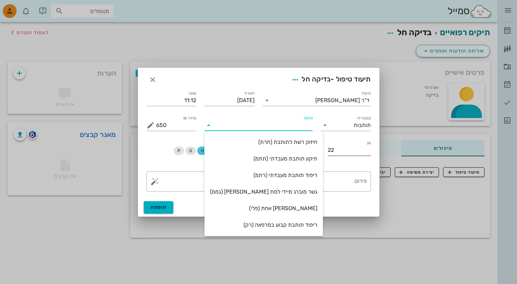
click at [347, 160] on div at bounding box center [349, 161] width 43 height 5
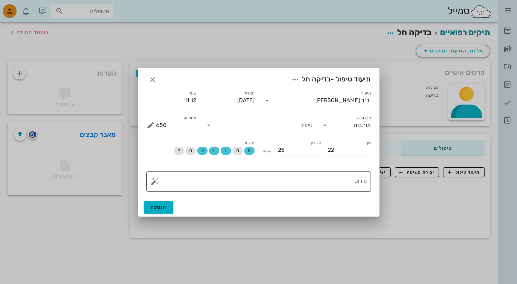
click at [154, 184] on button "button" at bounding box center [155, 182] width 8 height 8
click at [171, 169] on div "הסרת אבנית" at bounding box center [167, 168] width 33 height 14
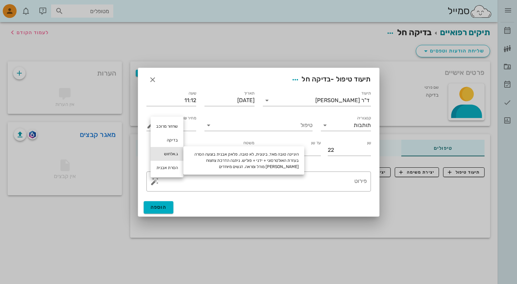
click at [171, 156] on div "ג.אלחוש" at bounding box center [167, 154] width 33 height 14
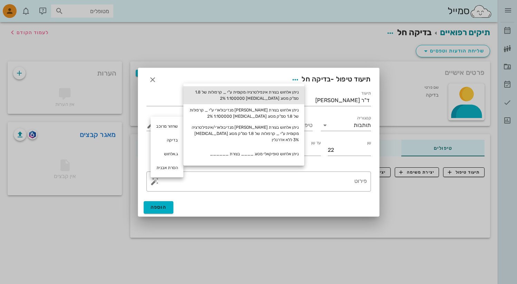
click at [275, 91] on div "ניתן אלחוש בצורת אינפילטרציה מקומית ע"י _ קרפולות של 1.8 סמ"ק מסוג [MEDICAL_DAT…" at bounding box center [244, 95] width 121 height 18
type textarea "ניתן אלחוש בצורת אינפילטרציה מקומית ע"י _ קרפולות של 1.8 סמ"ק מסוג [MEDICAL_DAT…"
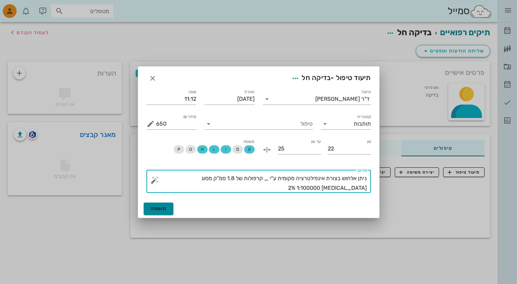
click at [158, 213] on button "הוספה" at bounding box center [159, 209] width 30 height 12
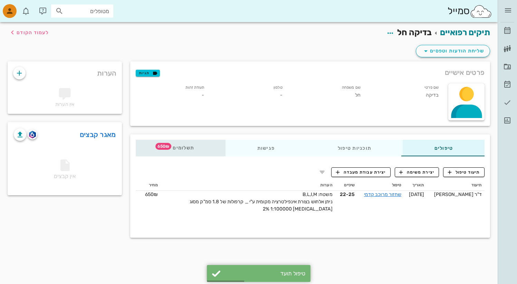
click at [164, 147] on span "650₪" at bounding box center [164, 146] width 16 height 7
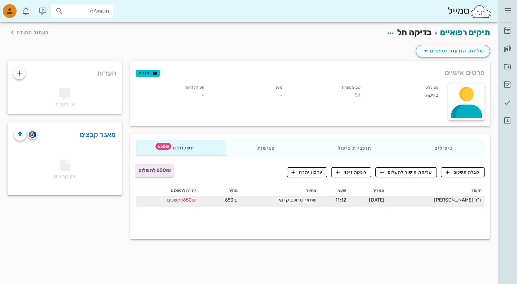
click at [314, 202] on link "שחזור מרוכב קדמי" at bounding box center [298, 200] width 38 height 6
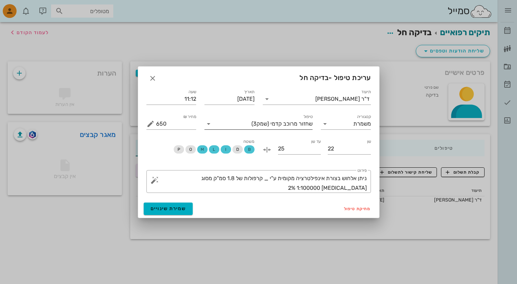
click at [217, 127] on input "טיפול" at bounding box center [232, 124] width 37 height 11
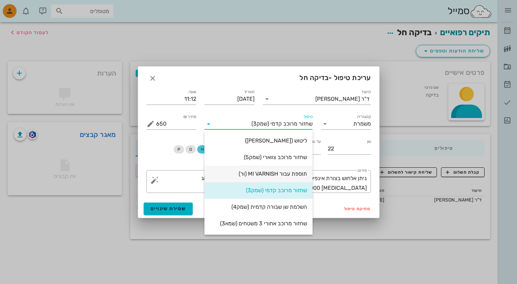
click at [235, 170] on div "תוספת עבור MI VARNISH (ור)" at bounding box center [258, 174] width 97 height 15
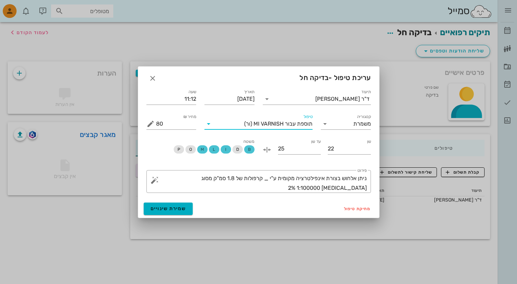
click at [217, 127] on input "טיפול" at bounding box center [229, 124] width 30 height 11
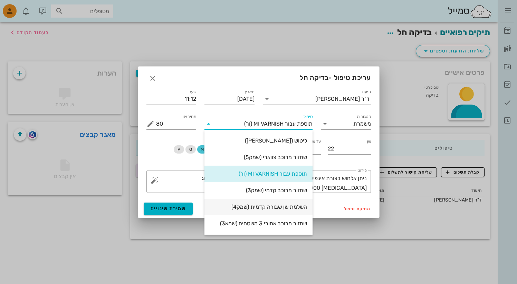
click at [229, 203] on div "השלמת שן שבורה קדמית (שמק4)" at bounding box center [258, 207] width 97 height 15
type input "970"
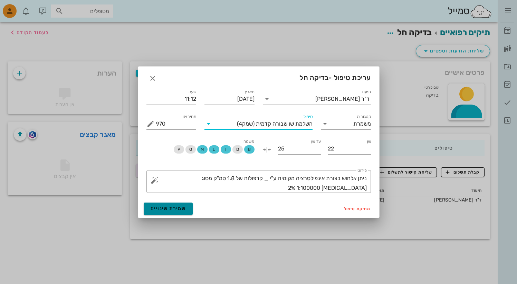
click at [174, 211] on span "שמירת שינויים" at bounding box center [169, 209] width 36 height 6
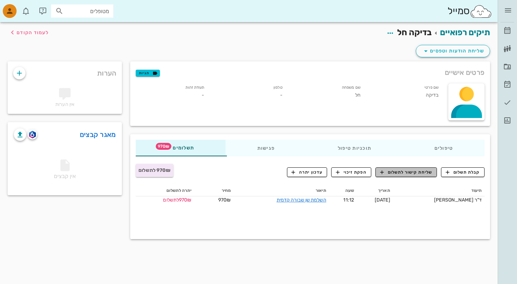
click at [430, 173] on span "שליחת קישור לתשלום" at bounding box center [407, 172] width 52 height 6
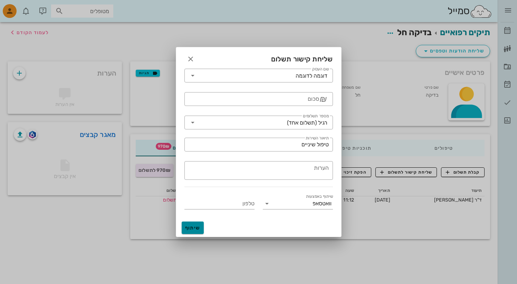
click at [196, 230] on span "שיתוף" at bounding box center [193, 228] width 17 height 6
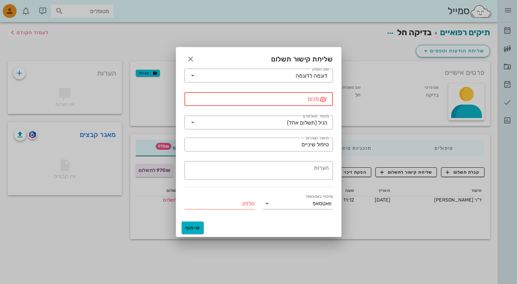
click at [250, 97] on input "סכום" at bounding box center [254, 99] width 131 height 11
type input "970"
click at [248, 206] on div "טלפון" at bounding box center [220, 203] width 70 height 11
type input "0554433234"
click at [195, 228] on span "שיתוף" at bounding box center [193, 228] width 17 height 6
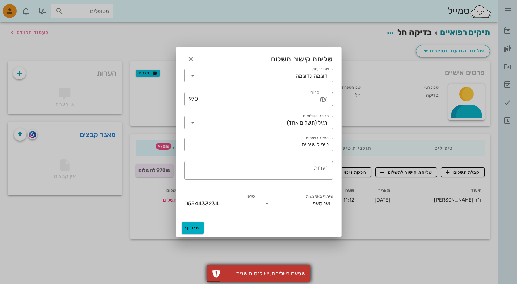
click at [217, 273] on div "שגיאה בשליחה, יש לנסות שנית" at bounding box center [259, 273] width 104 height 17
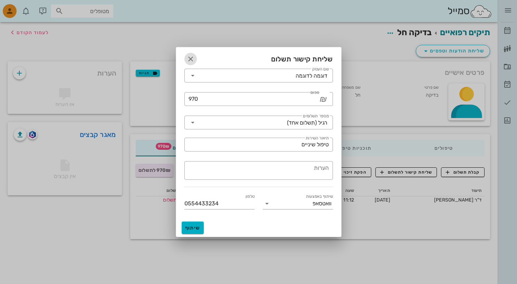
click at [188, 59] on icon "button" at bounding box center [191, 59] width 8 height 8
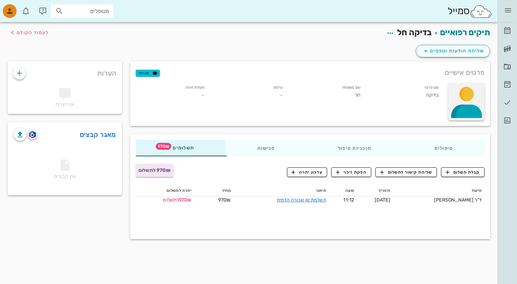
click at [480, 101] on div at bounding box center [467, 102] width 36 height 37
click at [460, 116] on div "צילום תמונה" at bounding box center [464, 117] width 32 height 7
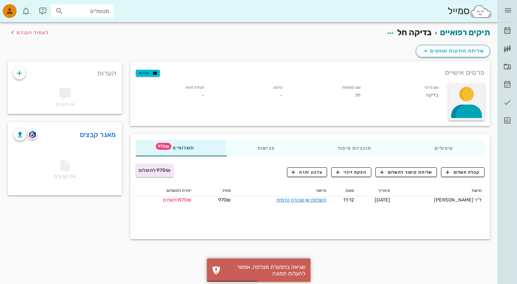
click at [464, 103] on div at bounding box center [467, 102] width 36 height 37
click at [181, 105] on div "שם פרטי בדיקה שם משפחה חל טלפון - תעודת זהות -" at bounding box center [288, 93] width 313 height 27
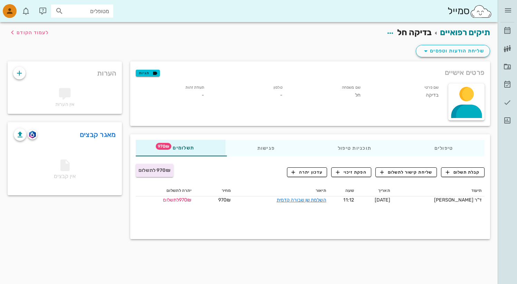
click at [280, 95] on span "-" at bounding box center [281, 95] width 2 height 6
click at [200, 96] on div "תעודת זהות -" at bounding box center [171, 92] width 78 height 21
